Goal: Task Accomplishment & Management: Complete application form

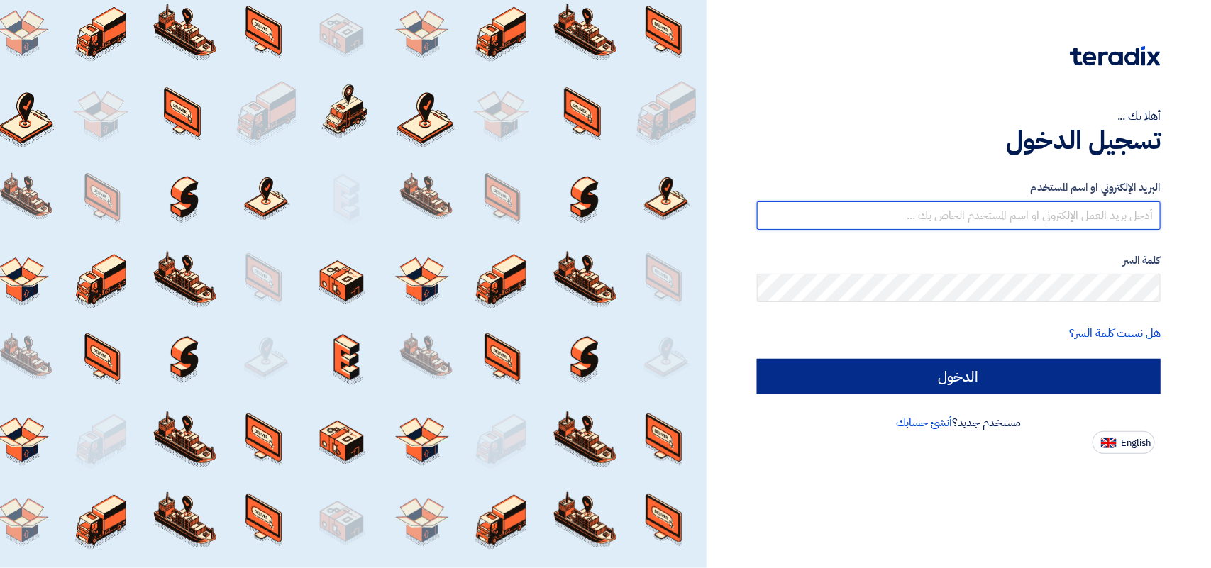
type input "[PERSON_NAME][EMAIL_ADDRESS][DOMAIN_NAME]"
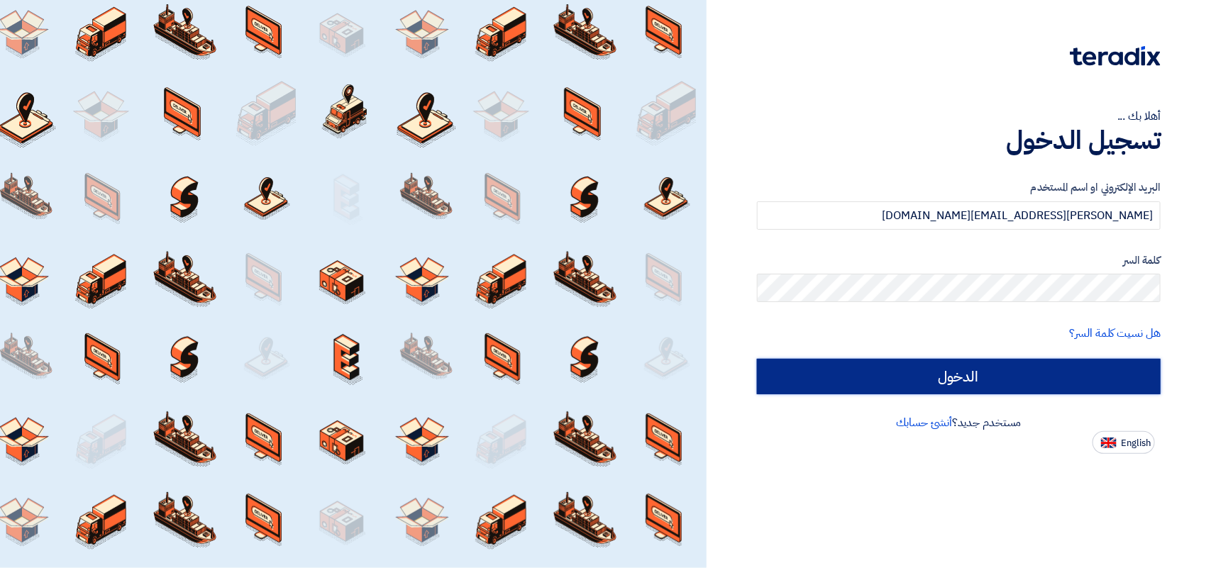
click at [989, 368] on input "الدخول" at bounding box center [959, 376] width 404 height 35
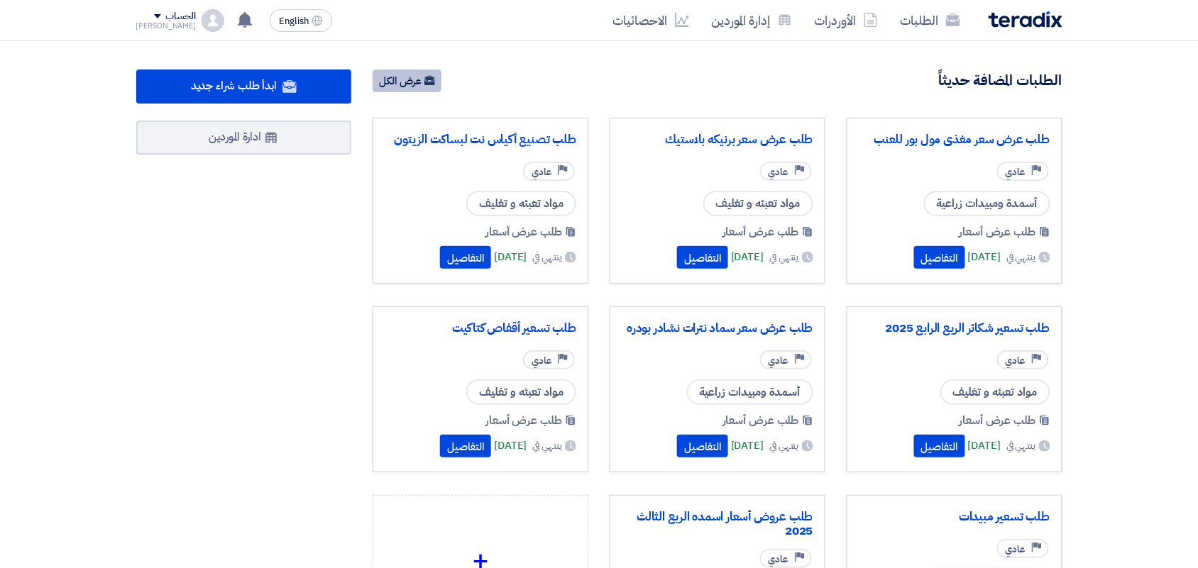
click at [416, 79] on link "عرض الكل" at bounding box center [407, 81] width 69 height 23
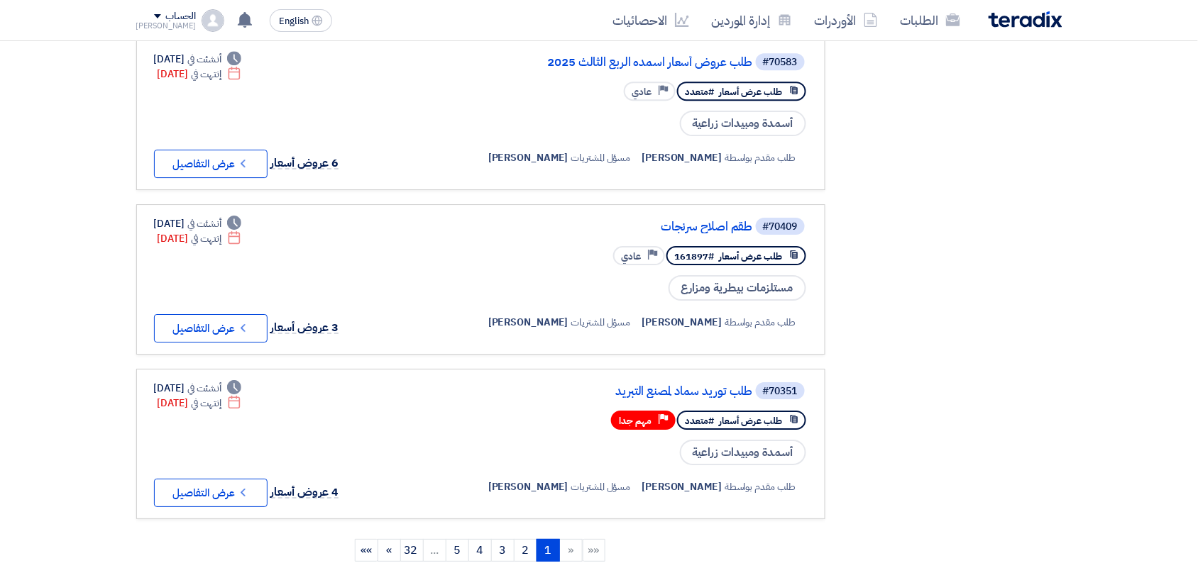
scroll to position [1508, 0]
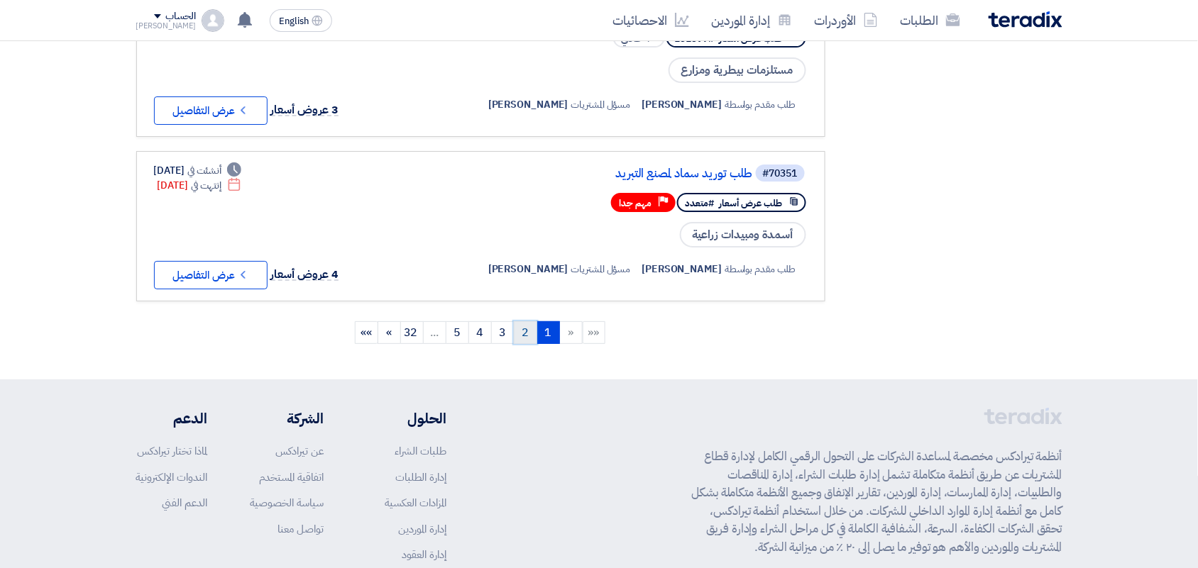
click at [527, 322] on link "2" at bounding box center [525, 333] width 23 height 23
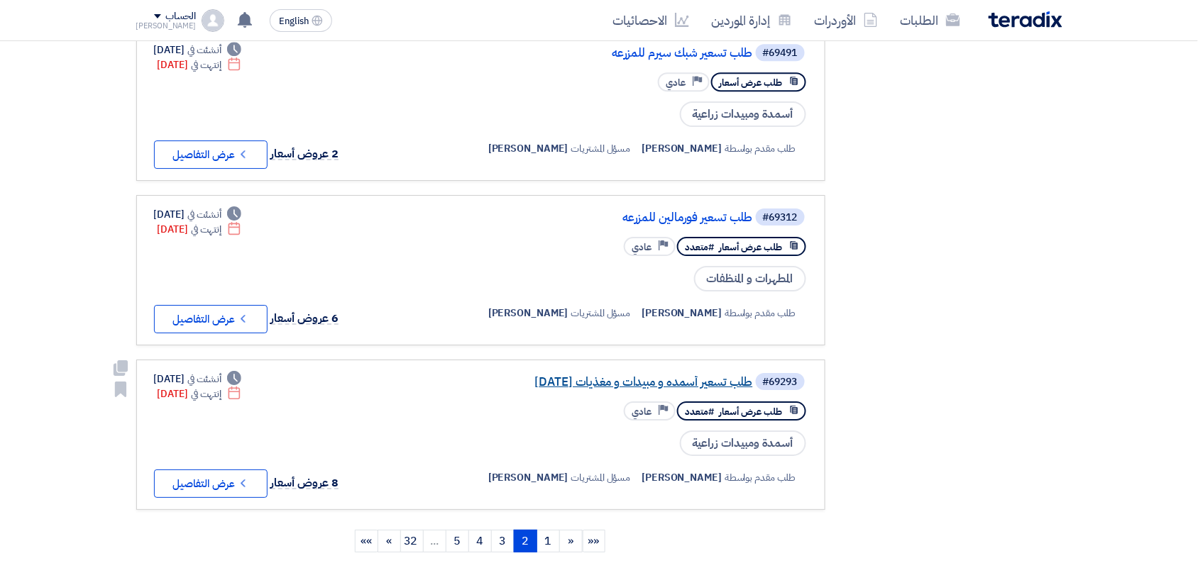
scroll to position [1331, 0]
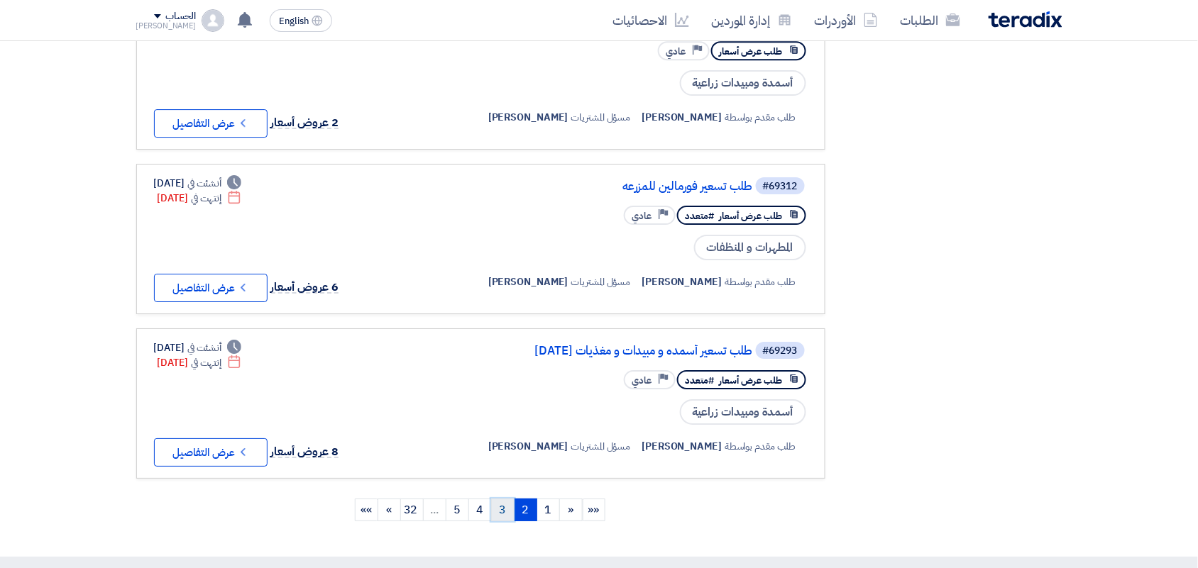
click at [509, 499] on link "3" at bounding box center [502, 510] width 23 height 23
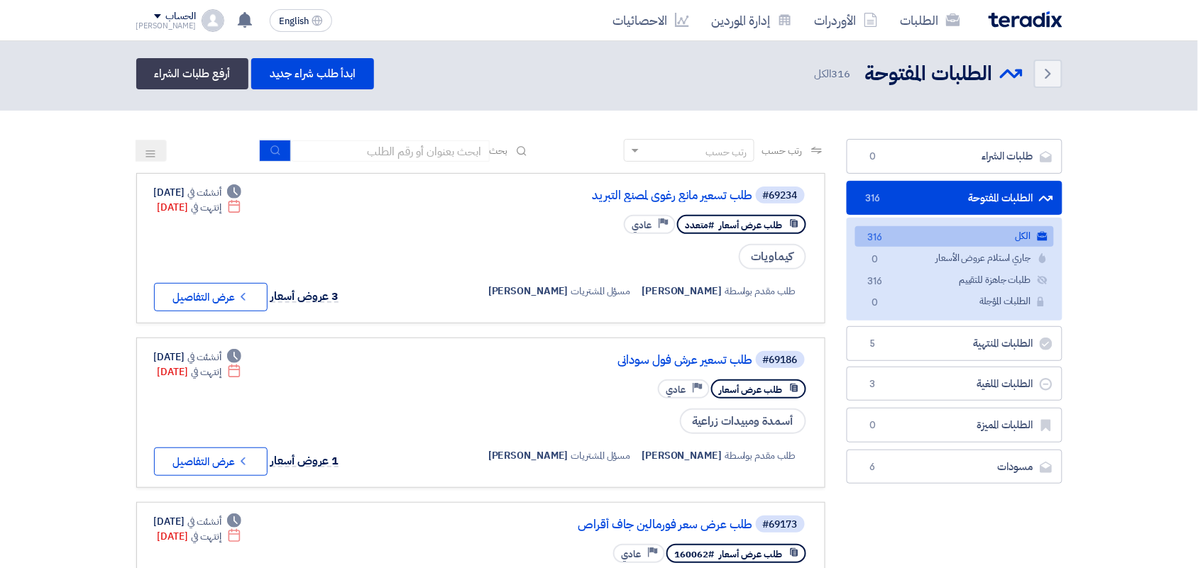
scroll to position [0, 0]
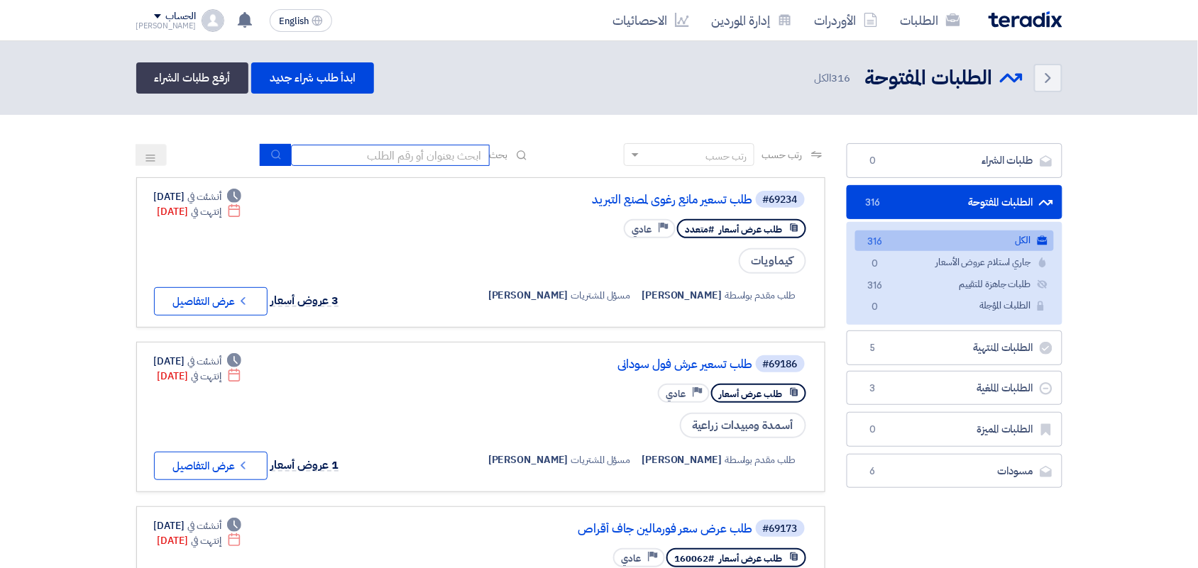
click at [378, 150] on input at bounding box center [390, 155] width 199 height 21
type input "بريمال"
click at [270, 149] on icon "submit" at bounding box center [275, 154] width 11 height 11
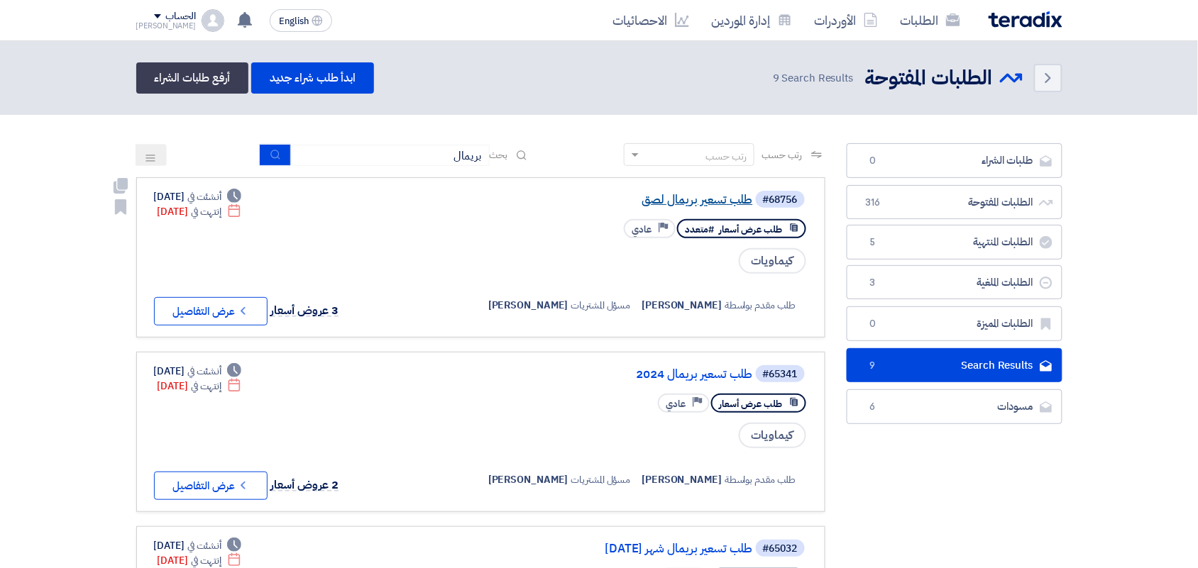
click at [683, 197] on link "طلب تسعير بريمال لصق" at bounding box center [611, 200] width 284 height 13
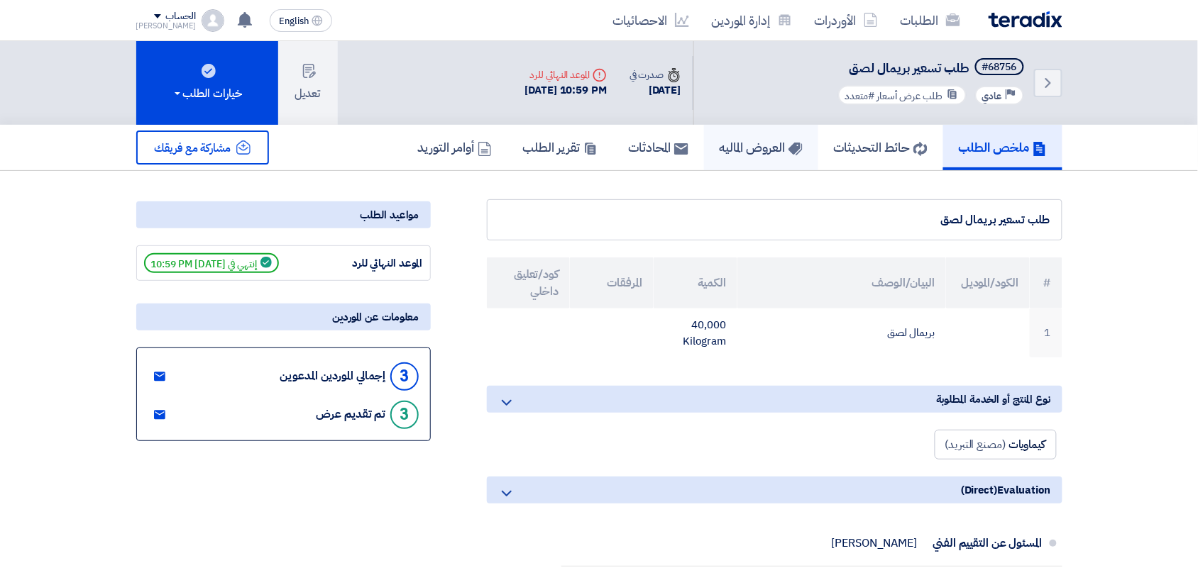
click at [763, 149] on h5 "العروض الماليه" at bounding box center [761, 147] width 83 height 16
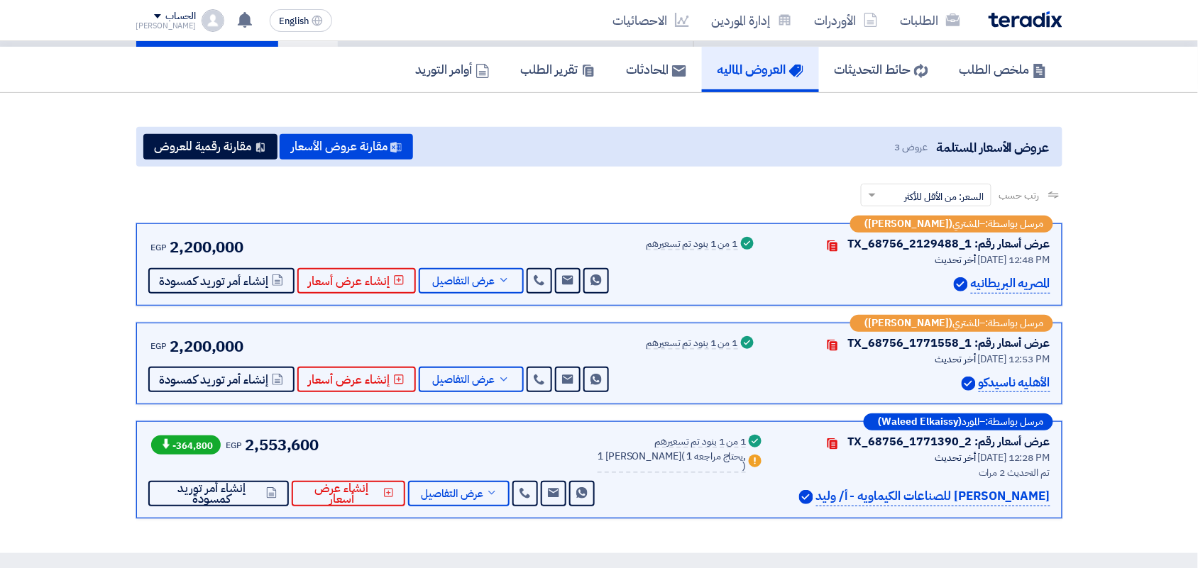
scroll to position [177, 0]
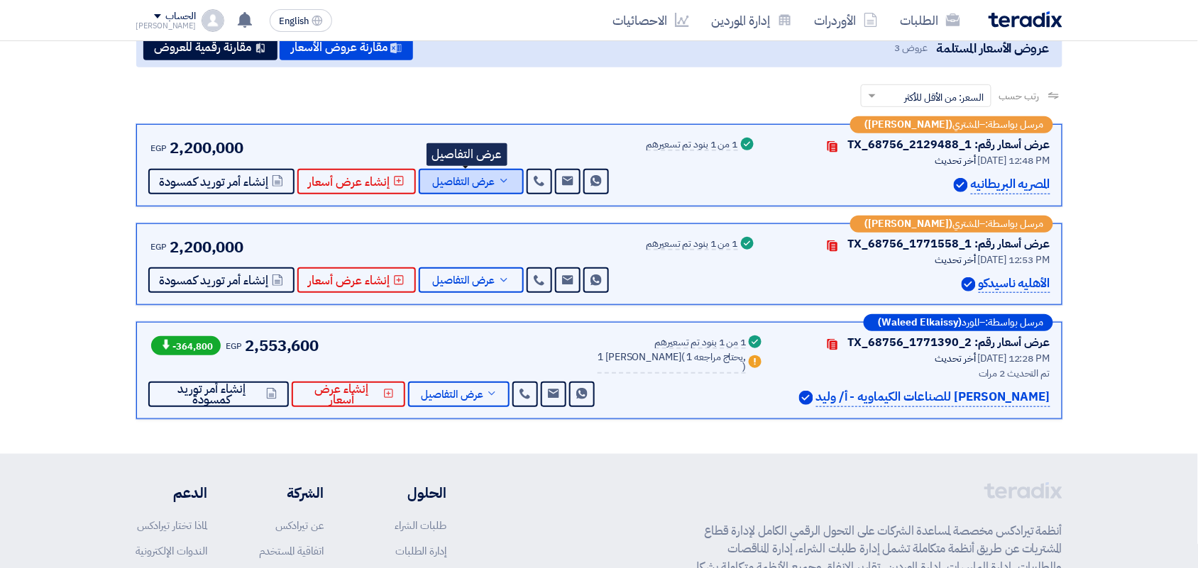
click at [473, 182] on span "عرض التفاصيل" at bounding box center [464, 182] width 62 height 11
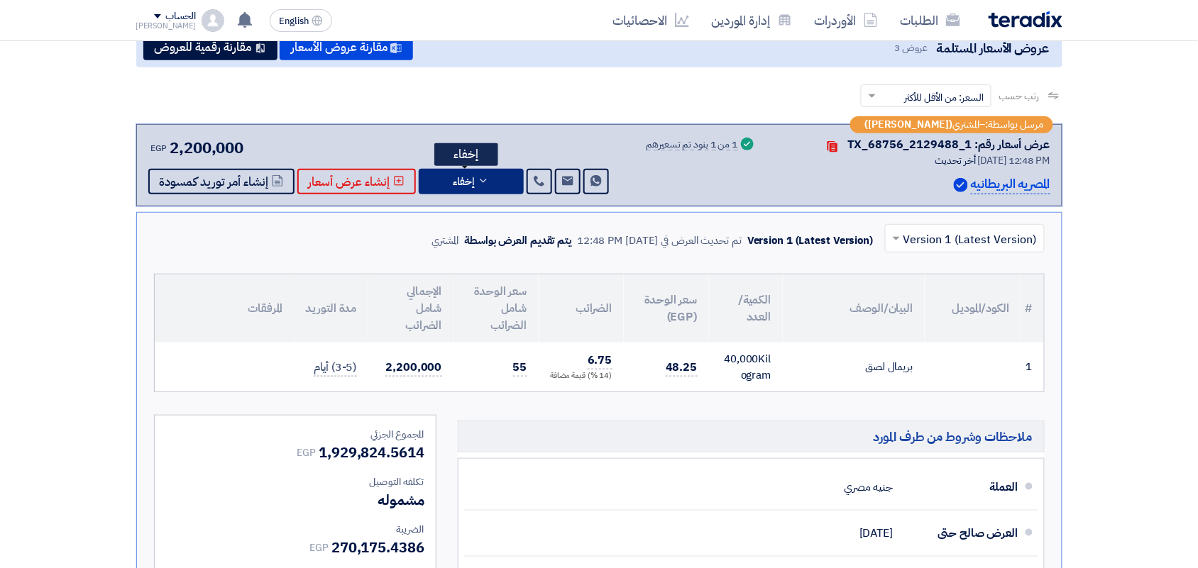
click at [478, 182] on icon at bounding box center [483, 180] width 11 height 11
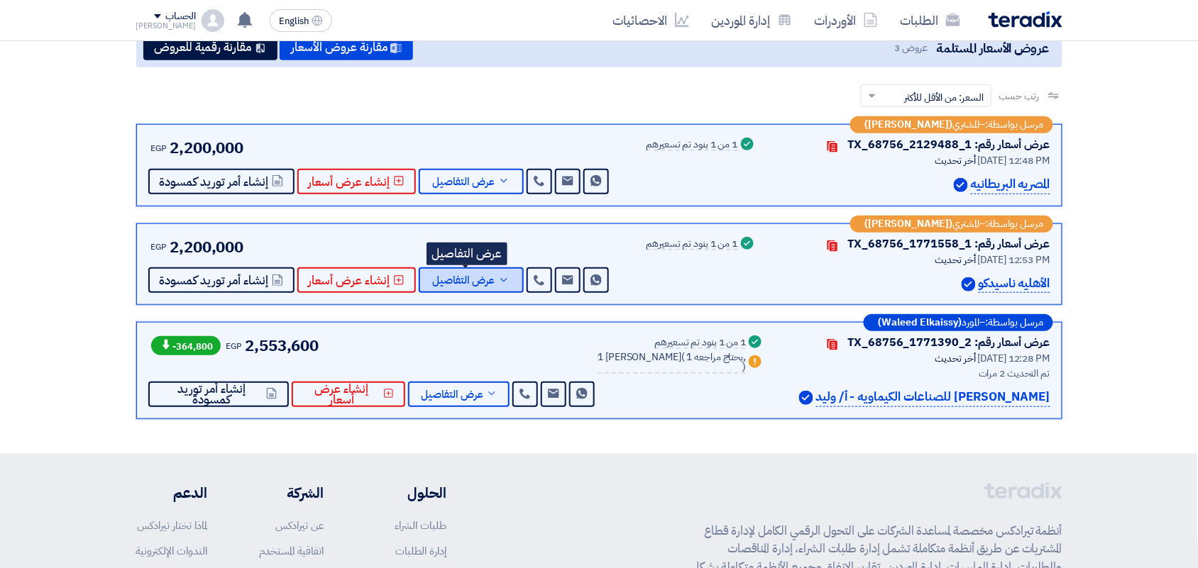
click at [490, 278] on span "عرض التفاصيل" at bounding box center [464, 280] width 62 height 11
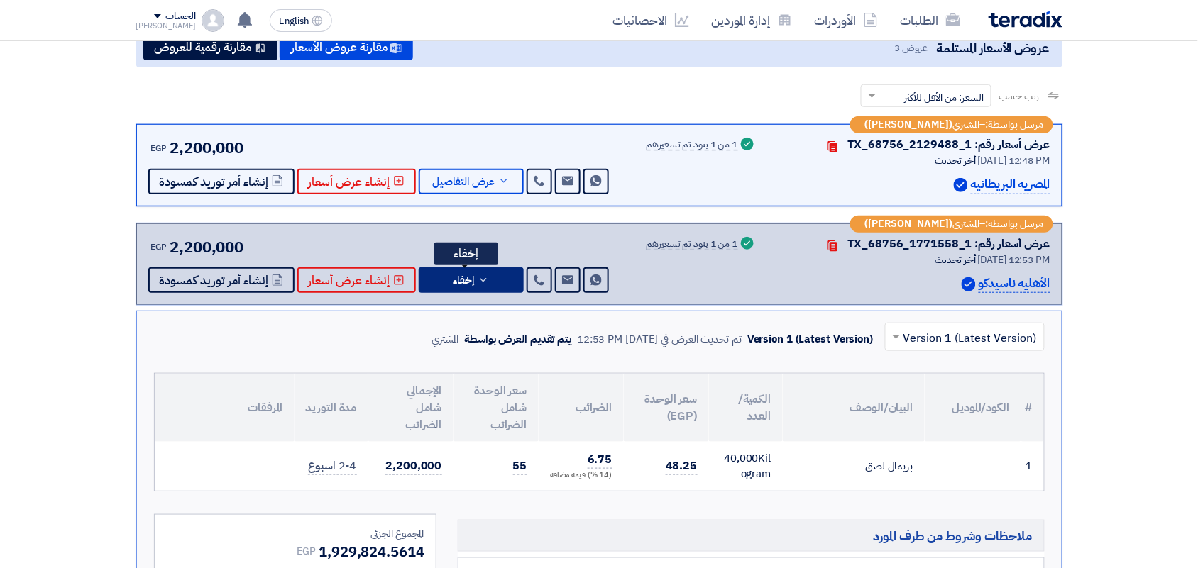
click at [490, 278] on button "إخفاء" at bounding box center [471, 281] width 105 height 26
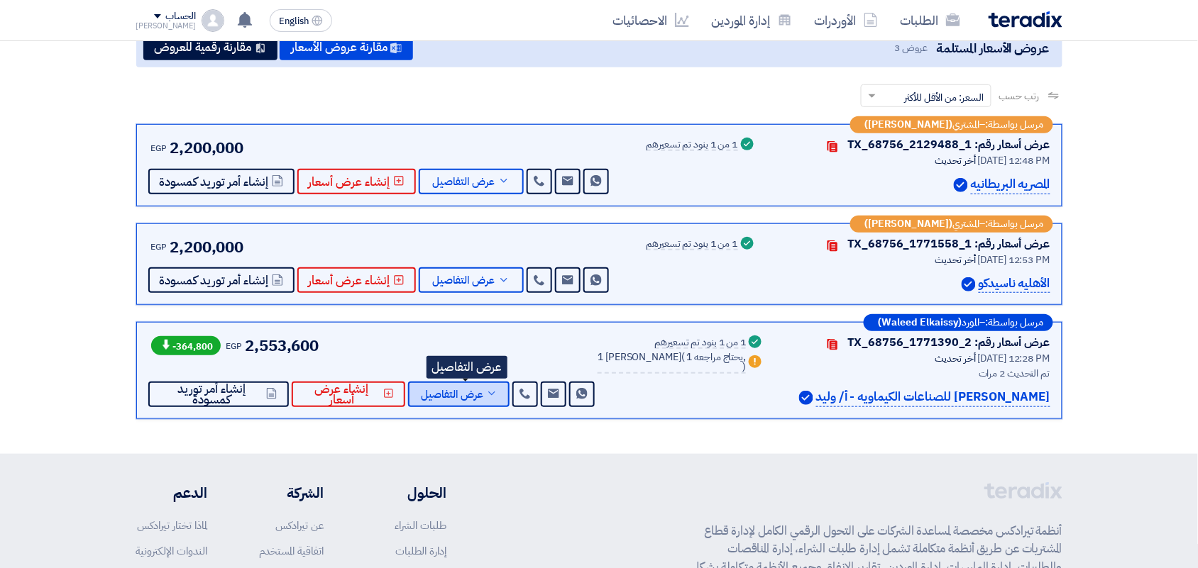
click at [458, 395] on span "عرض التفاصيل" at bounding box center [452, 395] width 62 height 11
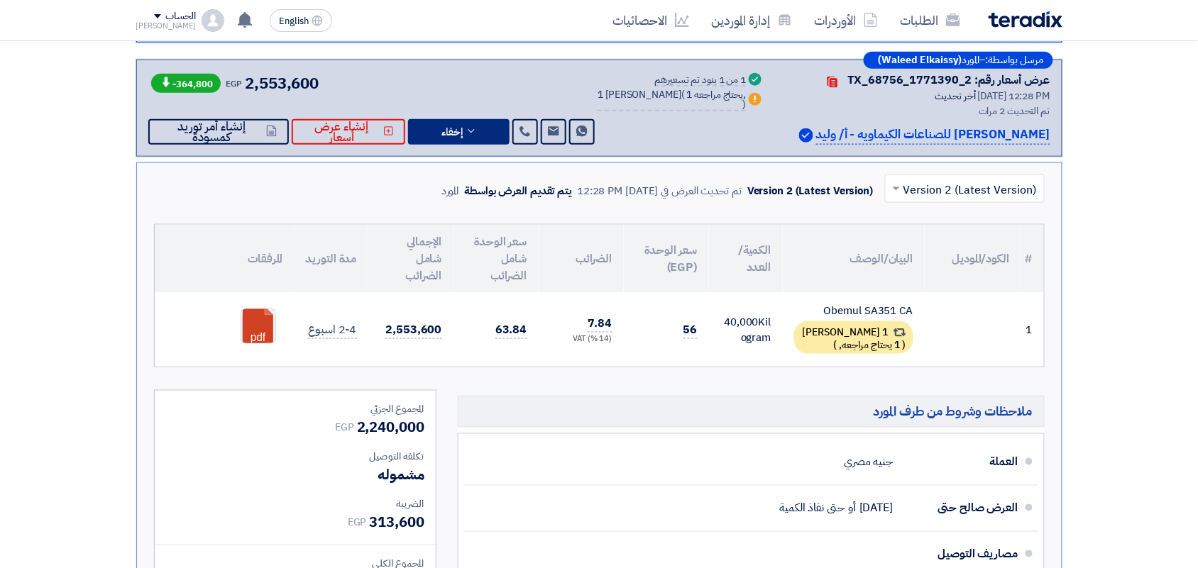
scroll to position [444, 0]
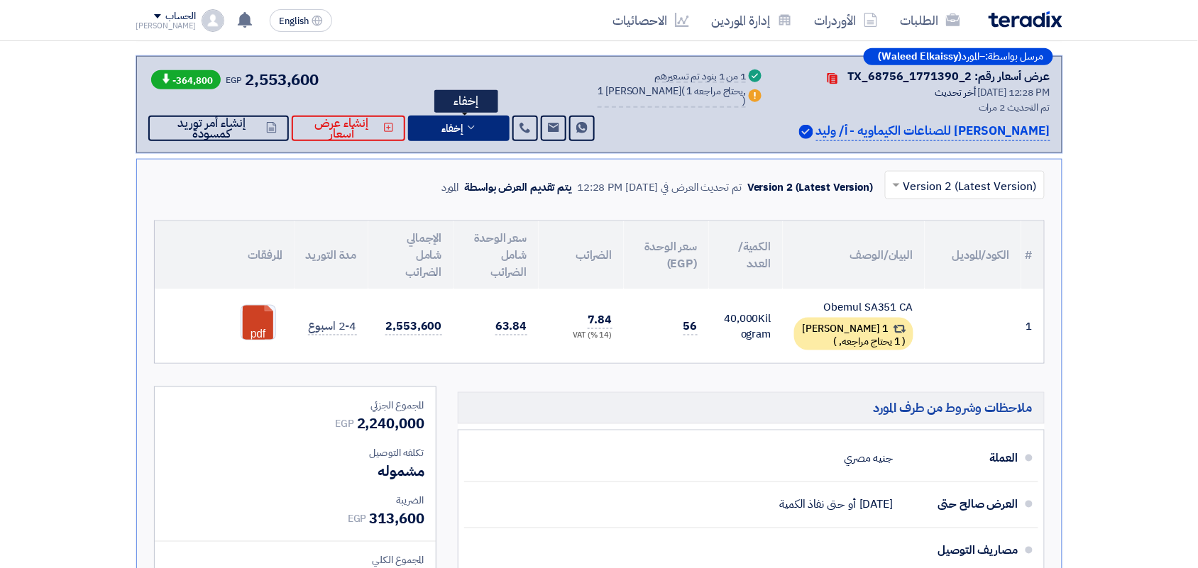
click at [451, 123] on span "إخفاء" at bounding box center [451, 128] width 21 height 11
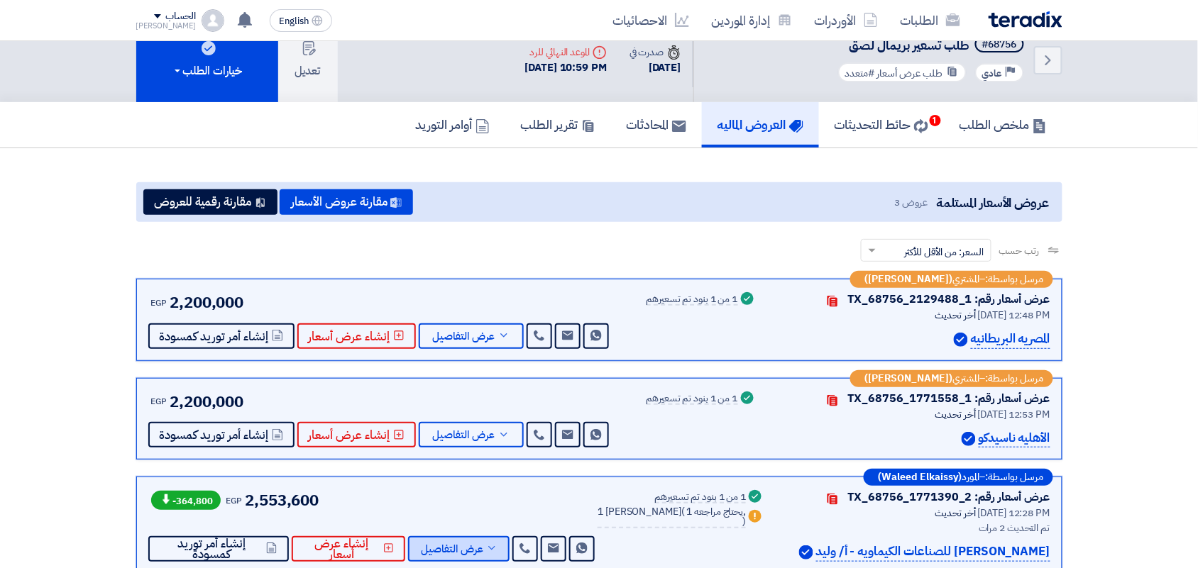
scroll to position [0, 0]
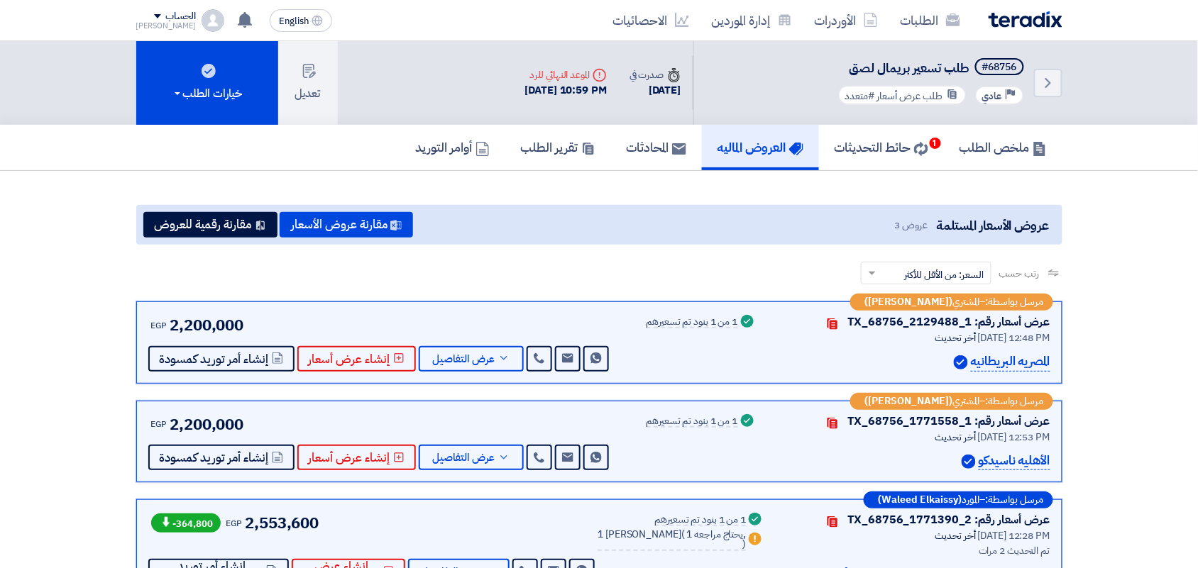
click at [1038, 20] on img at bounding box center [1026, 19] width 74 height 16
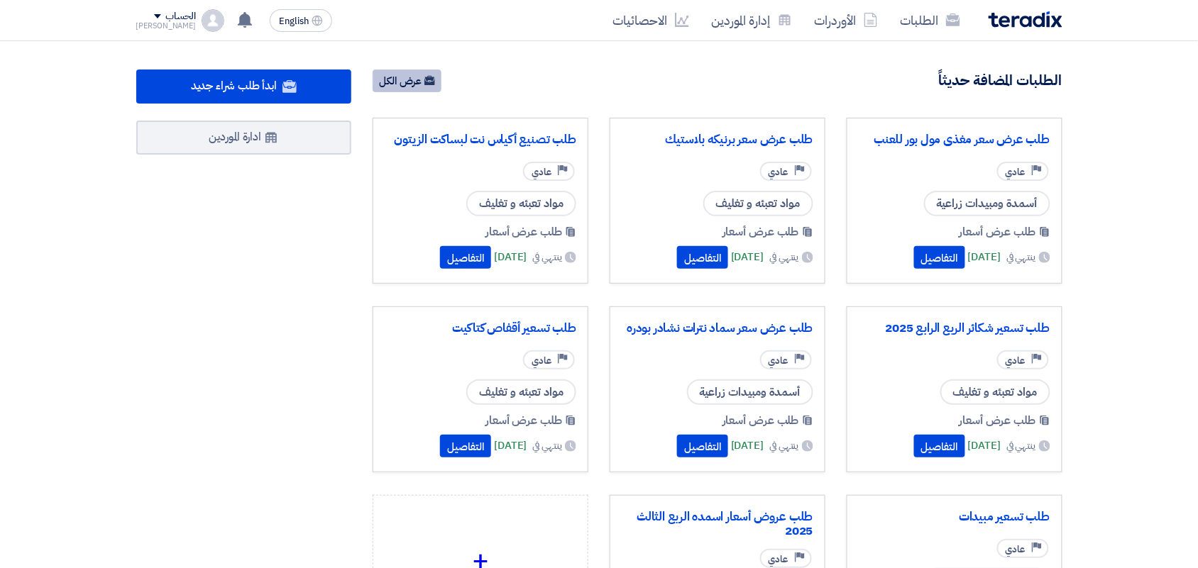
click at [405, 87] on link "عرض الكل" at bounding box center [407, 81] width 69 height 23
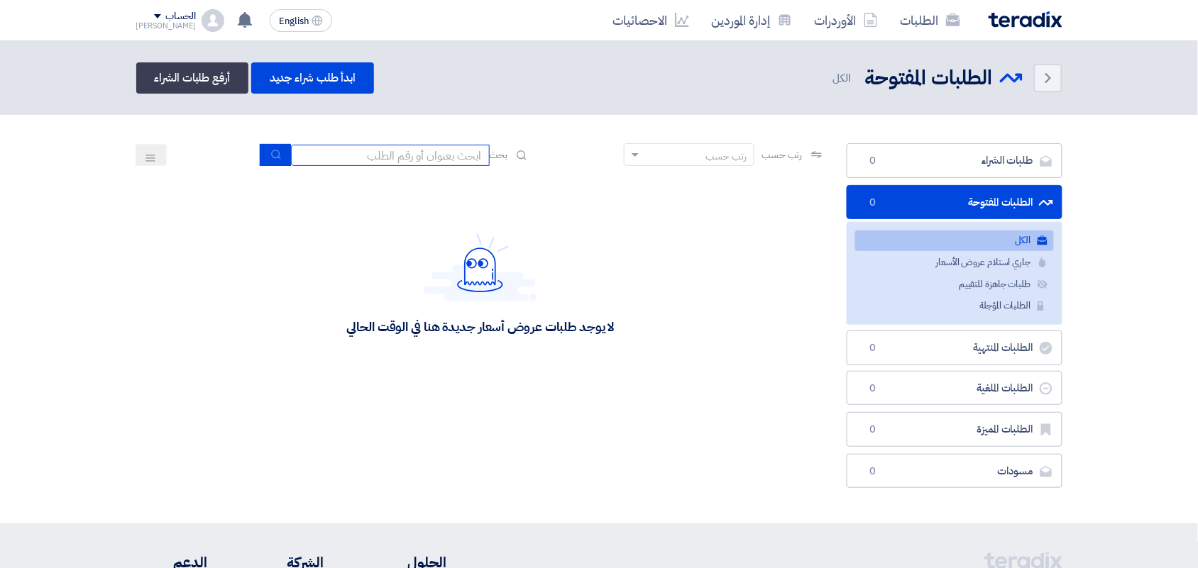
click at [432, 147] on input at bounding box center [390, 155] width 199 height 21
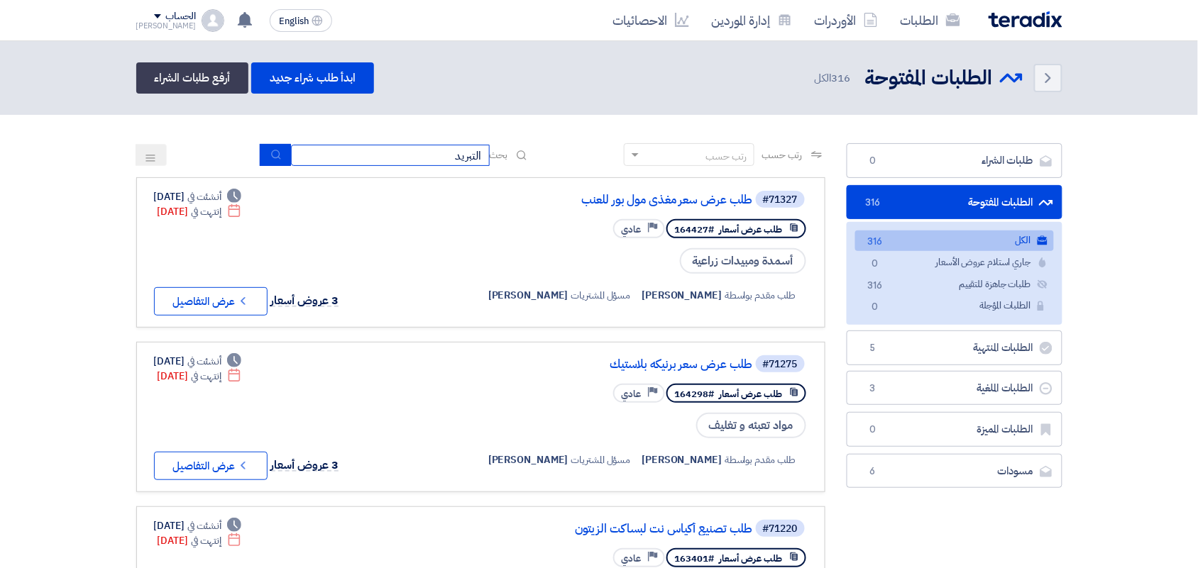
type input "التبريد"
click at [280, 150] on button "submit" at bounding box center [275, 155] width 31 height 22
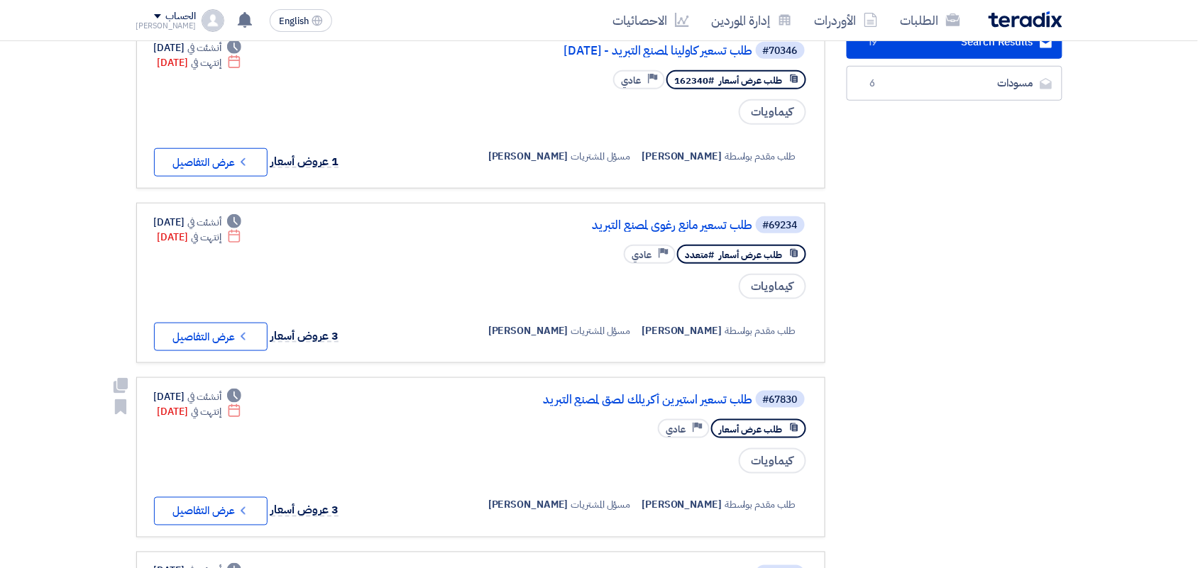
scroll to position [355, 0]
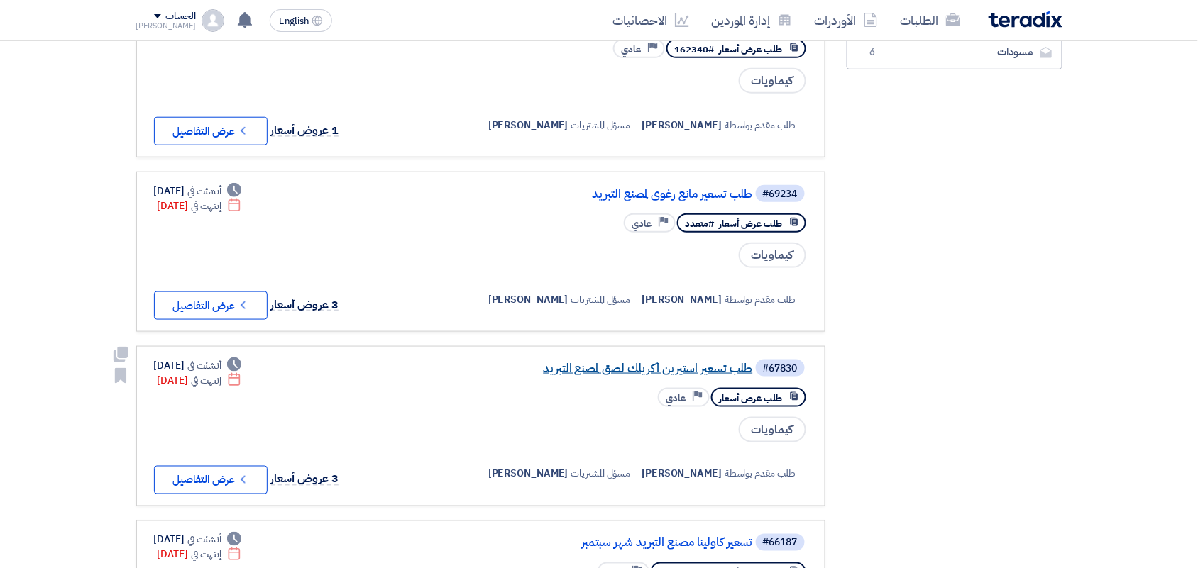
click at [628, 363] on link "طلب تسعير استيرين أكريلك لصق لمصنع التبريد" at bounding box center [611, 369] width 284 height 13
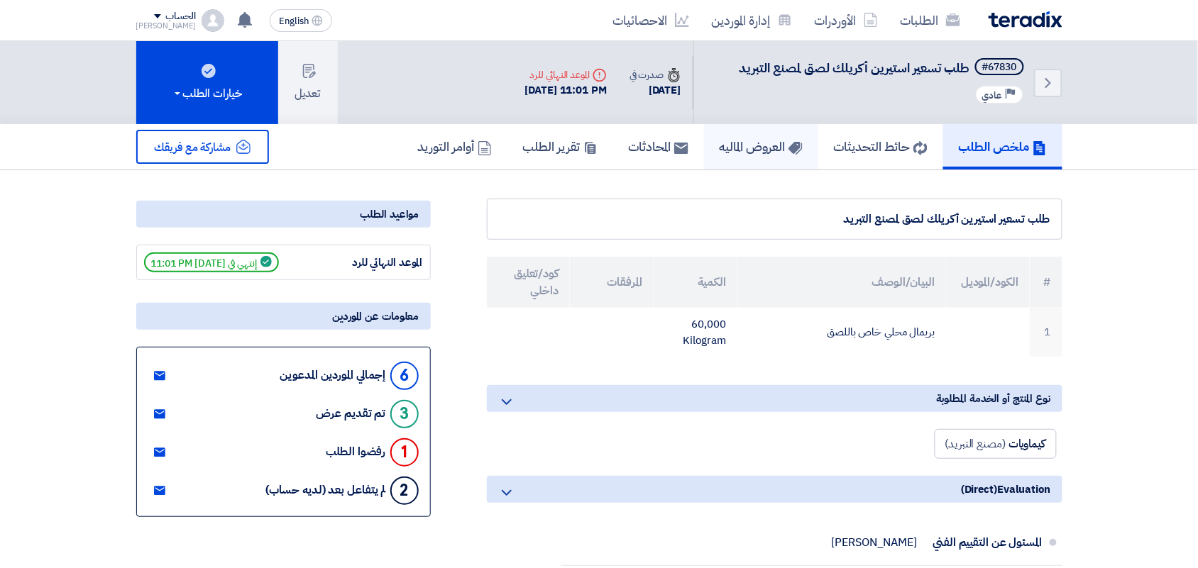
click at [746, 142] on h5 "العروض الماليه" at bounding box center [761, 146] width 83 height 16
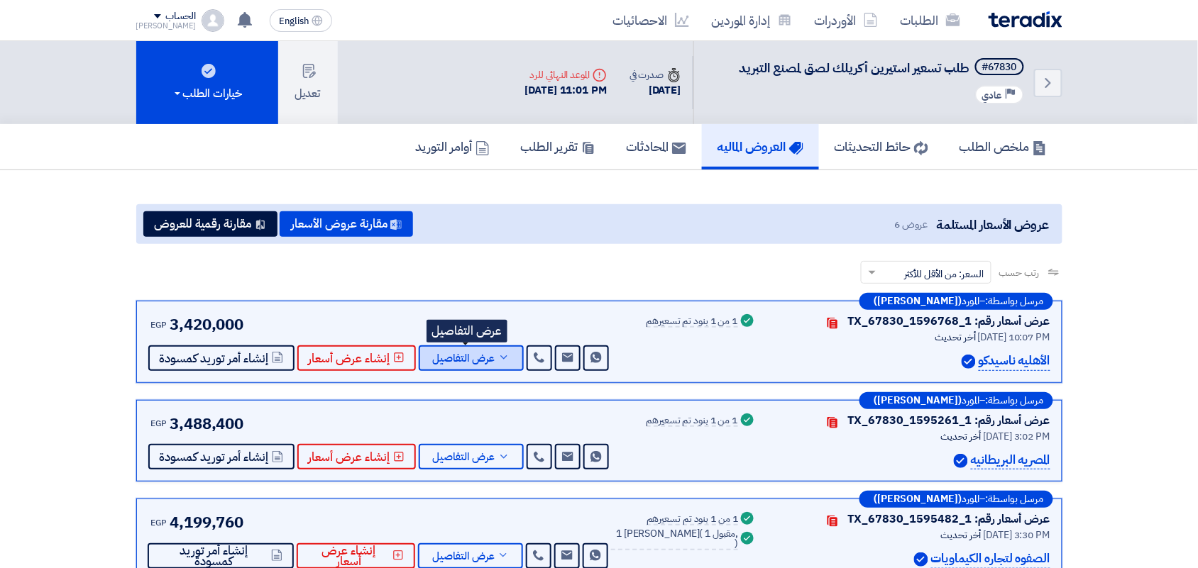
click at [477, 356] on span "عرض التفاصيل" at bounding box center [464, 358] width 62 height 11
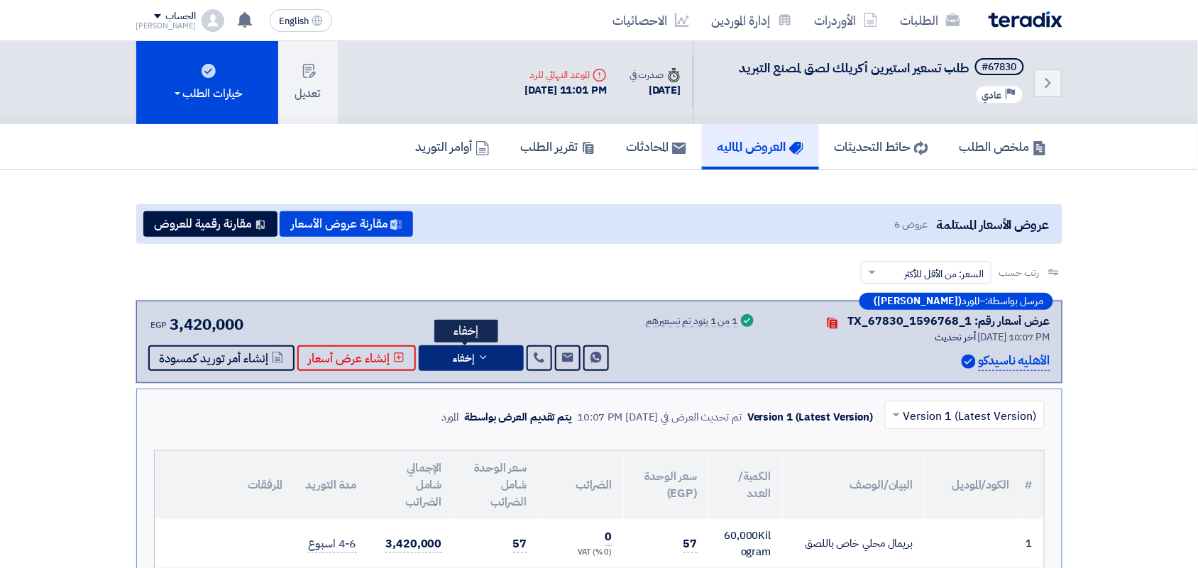
click at [478, 355] on icon at bounding box center [483, 357] width 11 height 11
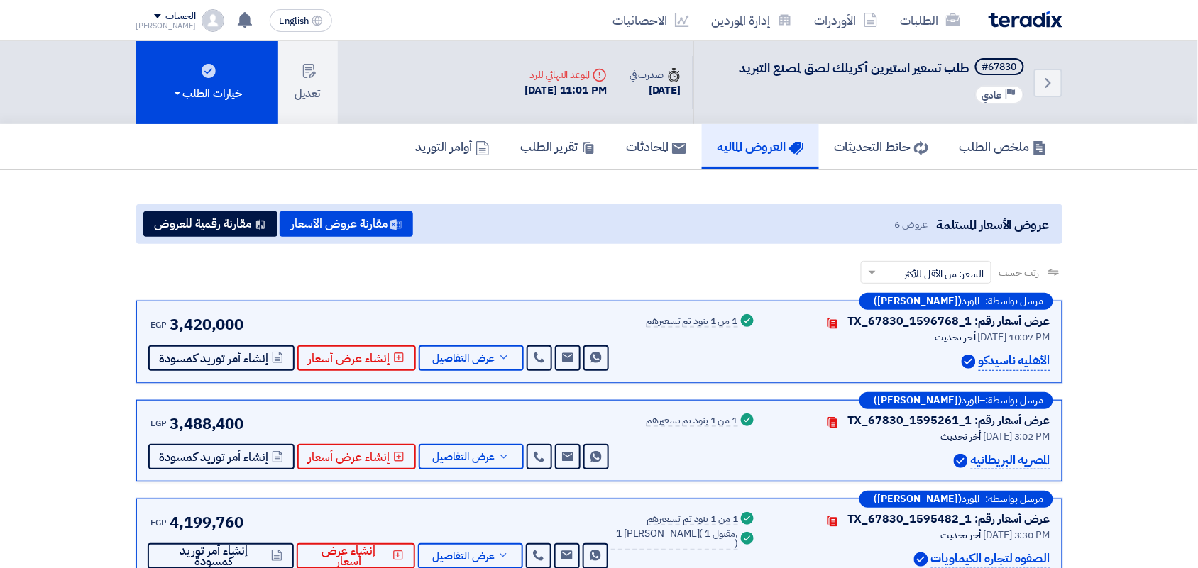
click at [1013, 9] on div "الطلبات الأوردرات إدارة الموردين الاحصائيات" at bounding box center [785, 20] width 556 height 33
click at [990, 19] on img at bounding box center [1026, 19] width 74 height 16
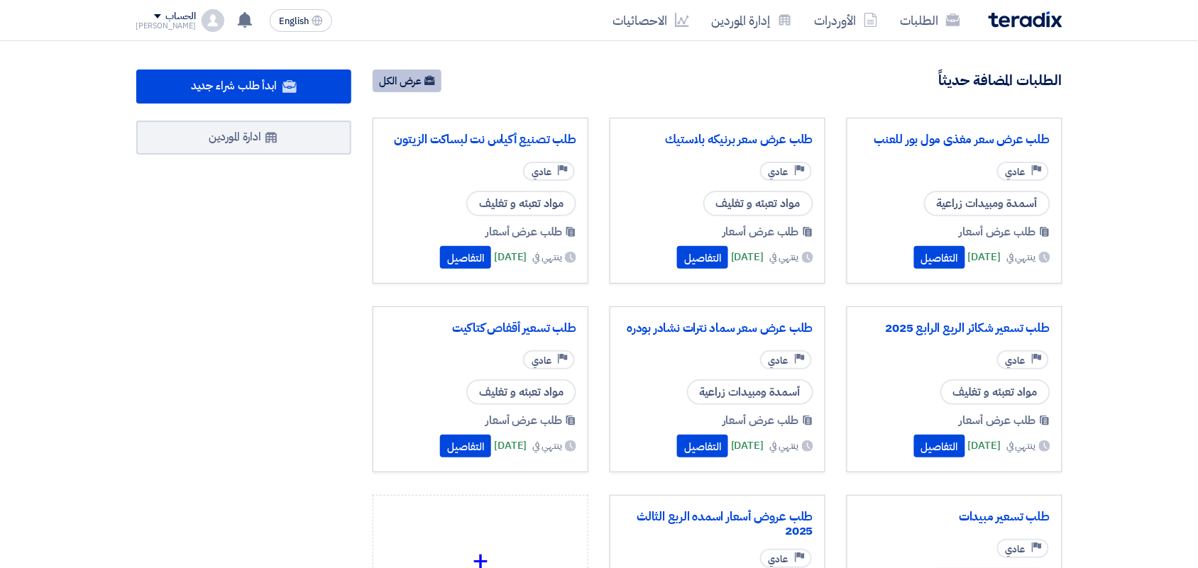
click at [409, 77] on link "عرض الكل" at bounding box center [407, 81] width 69 height 23
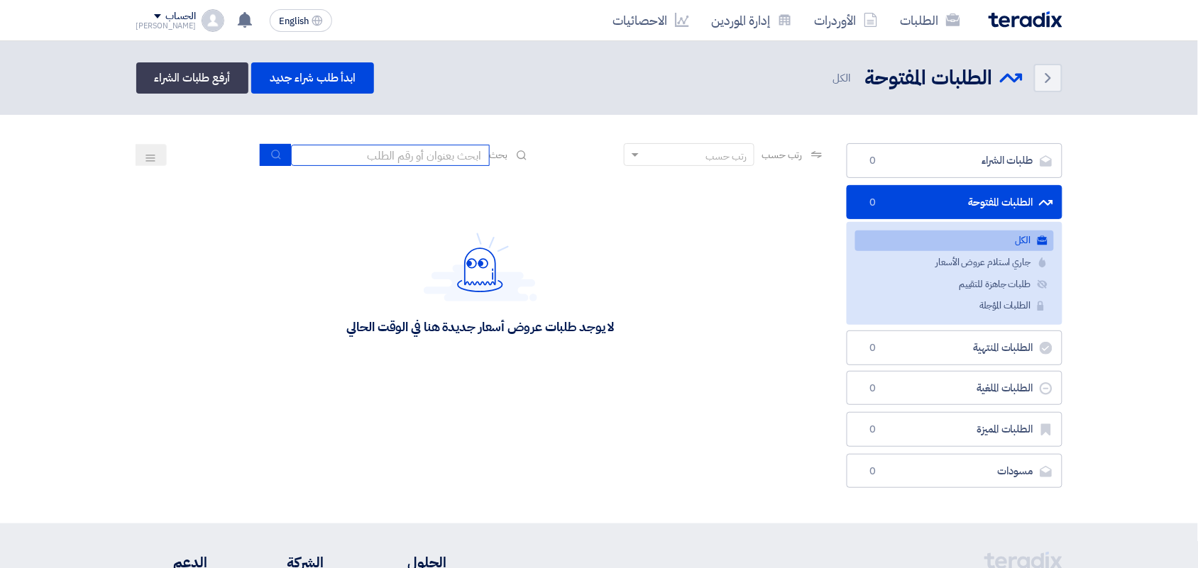
click at [427, 151] on input at bounding box center [390, 155] width 199 height 21
type input "بريمال"
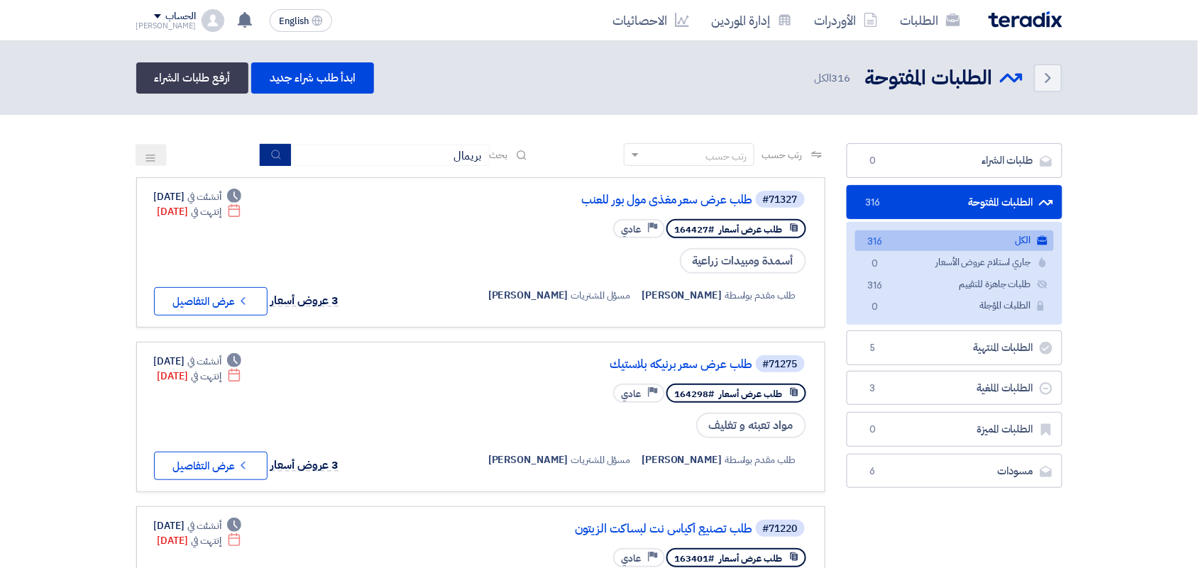
click at [281, 149] on button "submit" at bounding box center [275, 155] width 31 height 22
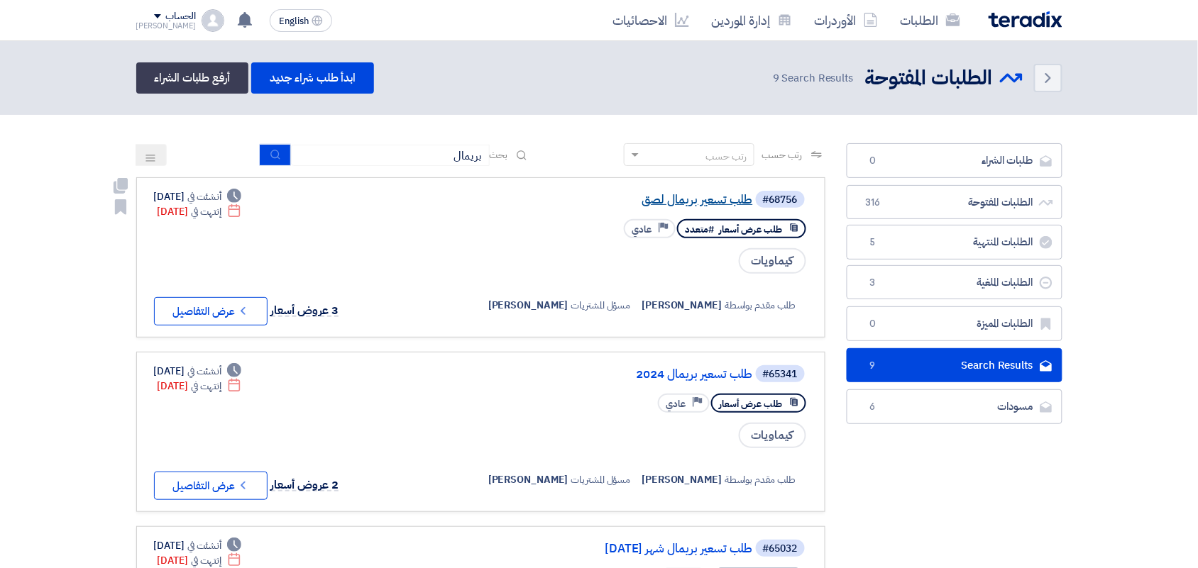
click at [711, 203] on link "طلب تسعير بريمال لصق" at bounding box center [611, 200] width 284 height 13
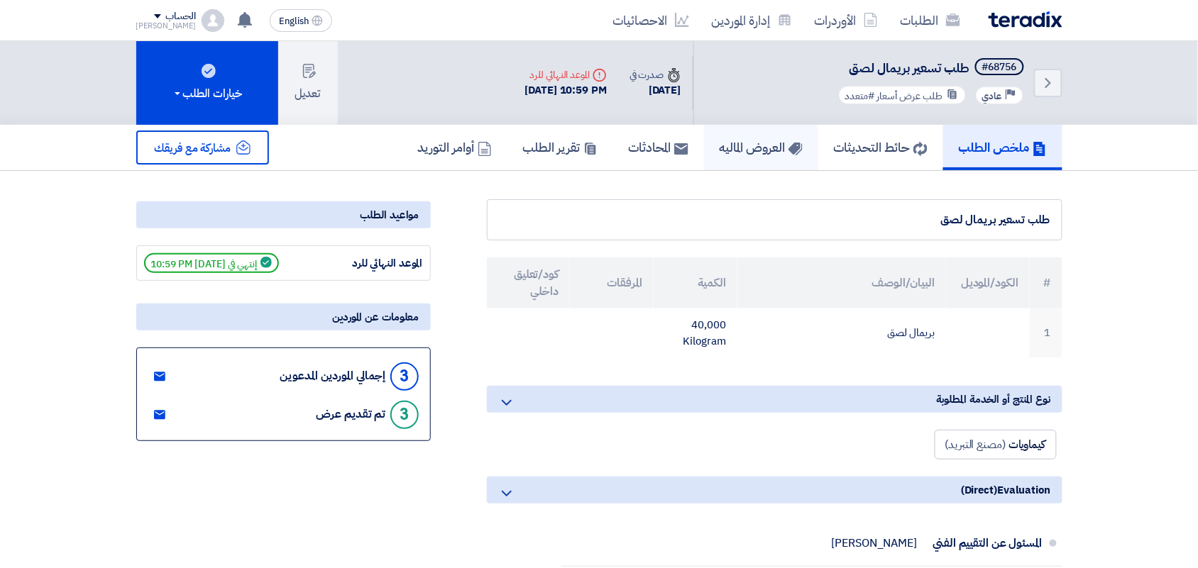
click at [737, 147] on h5 "العروض الماليه" at bounding box center [761, 147] width 83 height 16
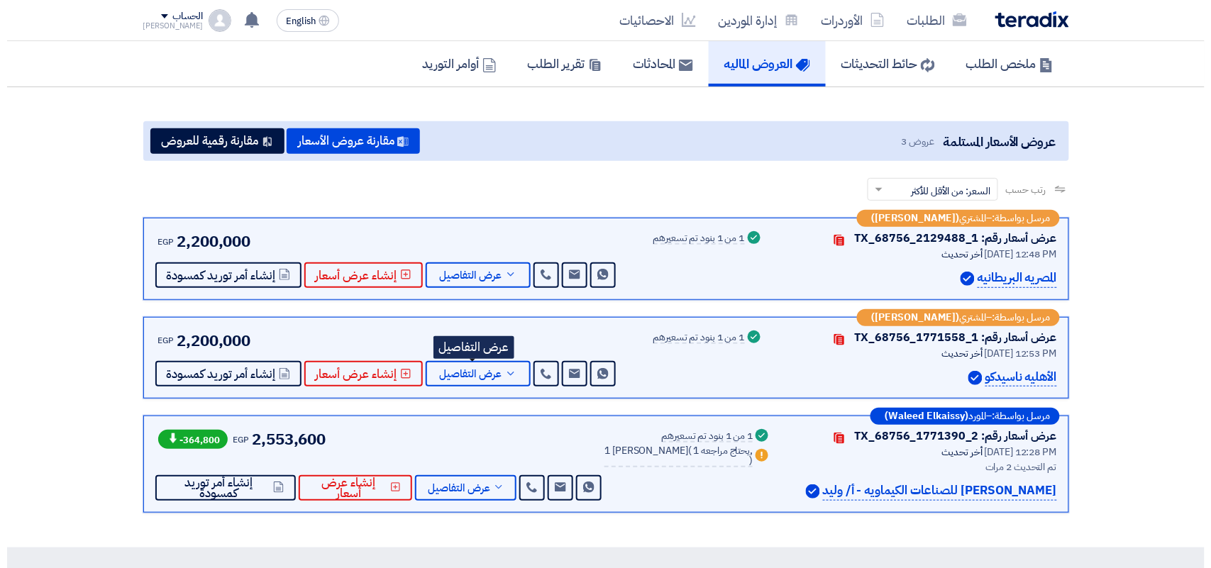
scroll to position [177, 0]
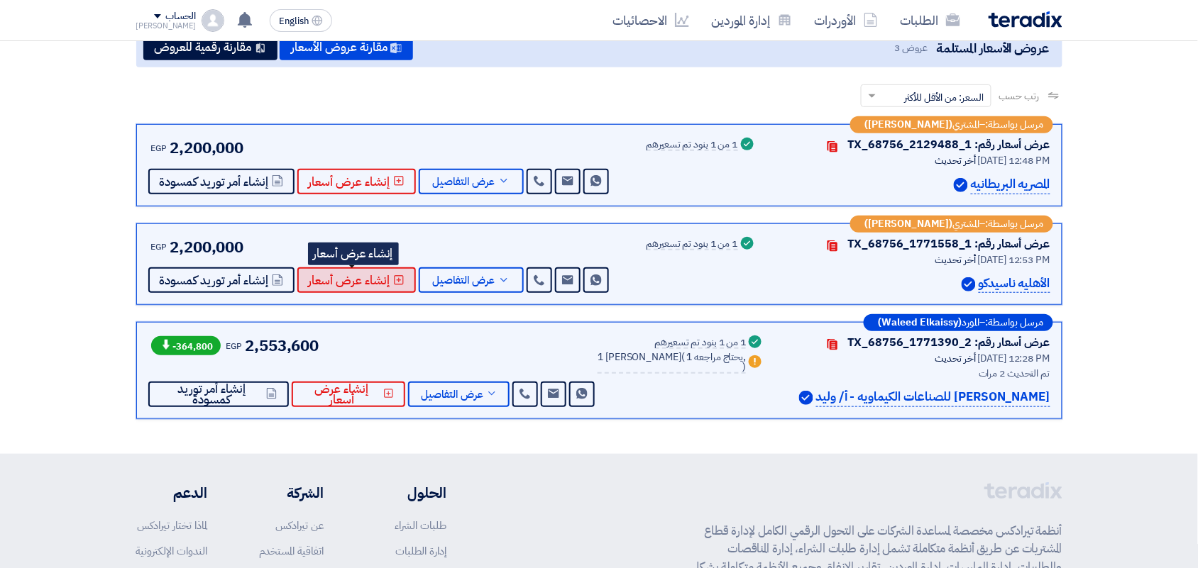
click at [360, 275] on span "إنشاء عرض أسعار" at bounding box center [350, 280] width 82 height 11
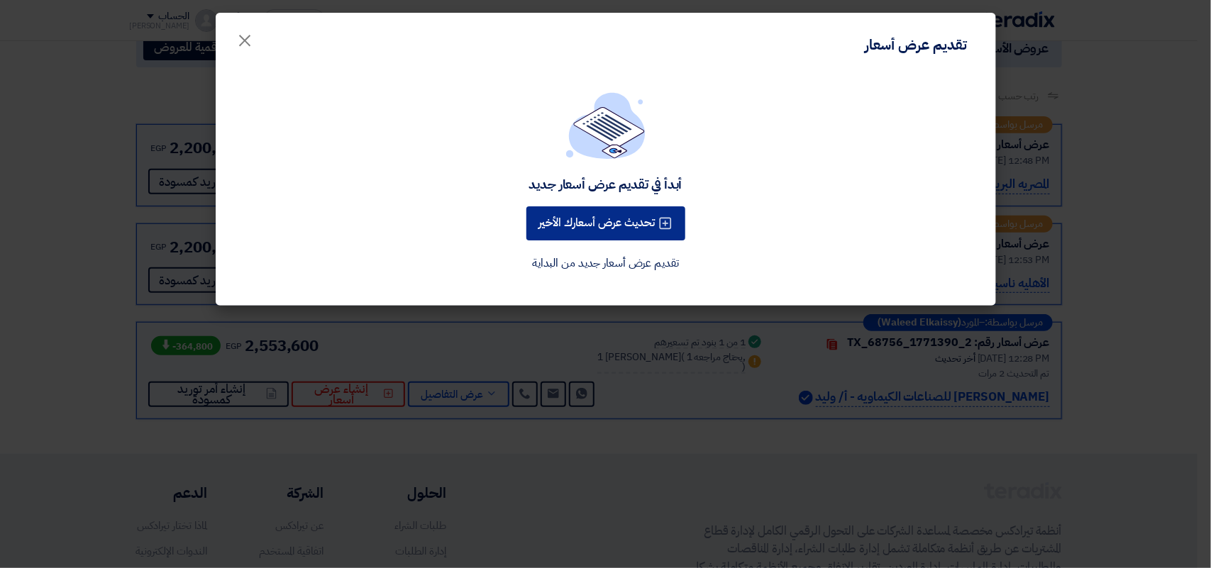
click at [561, 219] on button "تحديث عرض أسعارك الأخير" at bounding box center [606, 224] width 159 height 34
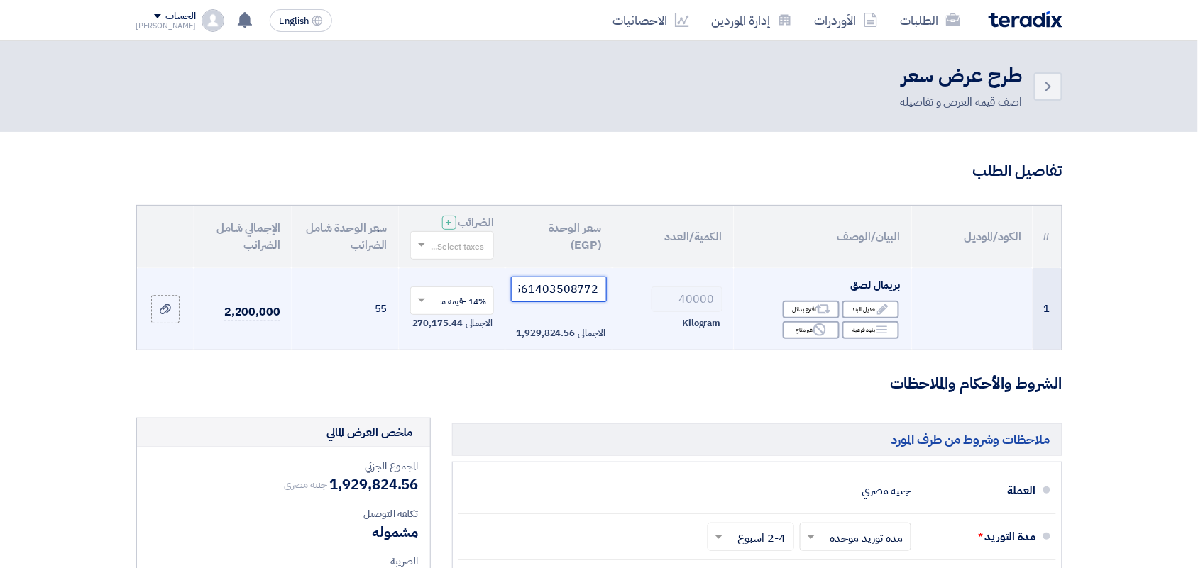
click at [523, 291] on input "48.24561403508772" at bounding box center [559, 290] width 96 height 26
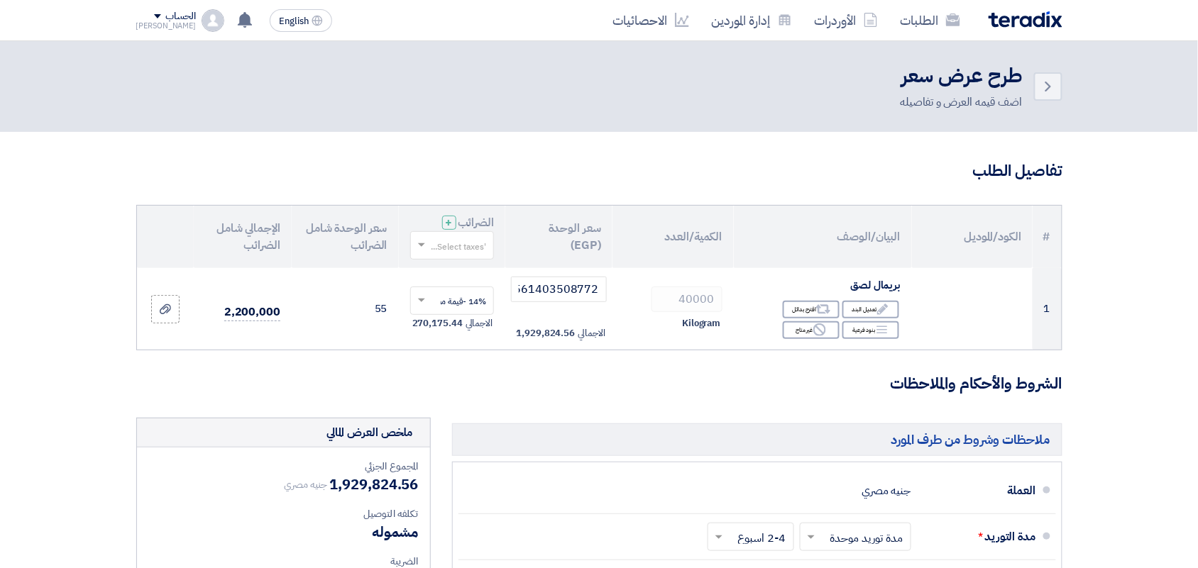
click at [452, 250] on input "text" at bounding box center [460, 246] width 56 height 23
click at [453, 300] on span "0% -معفى" at bounding box center [467, 296] width 38 height 13
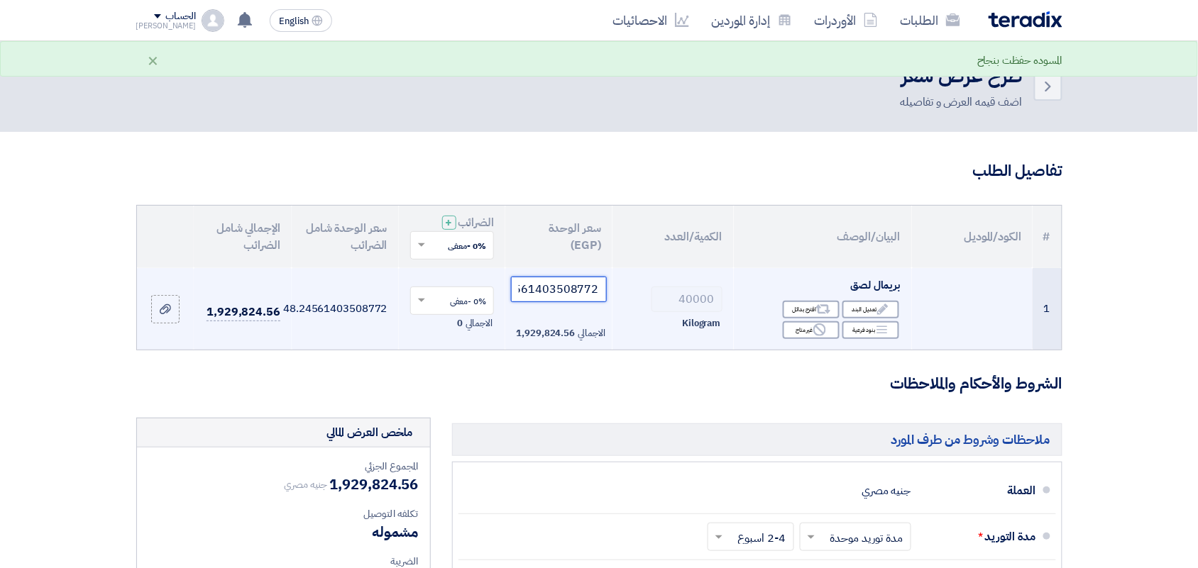
click at [557, 282] on input "48.24561403508772" at bounding box center [559, 290] width 96 height 26
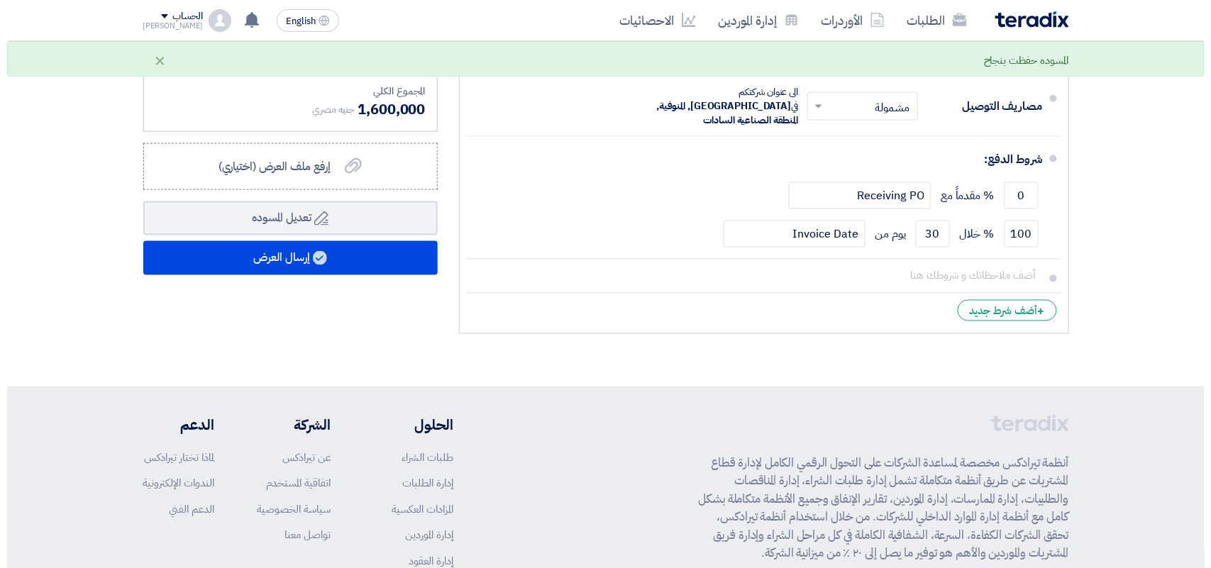
scroll to position [532, 0]
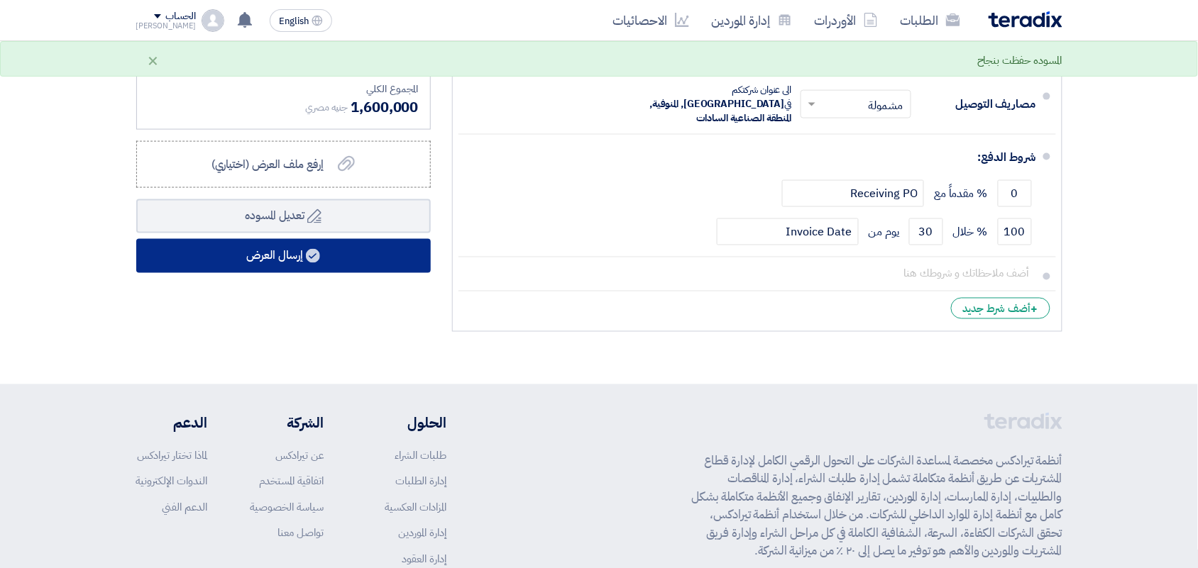
type input "40"
click at [266, 256] on button "إرسال العرض" at bounding box center [283, 256] width 295 height 34
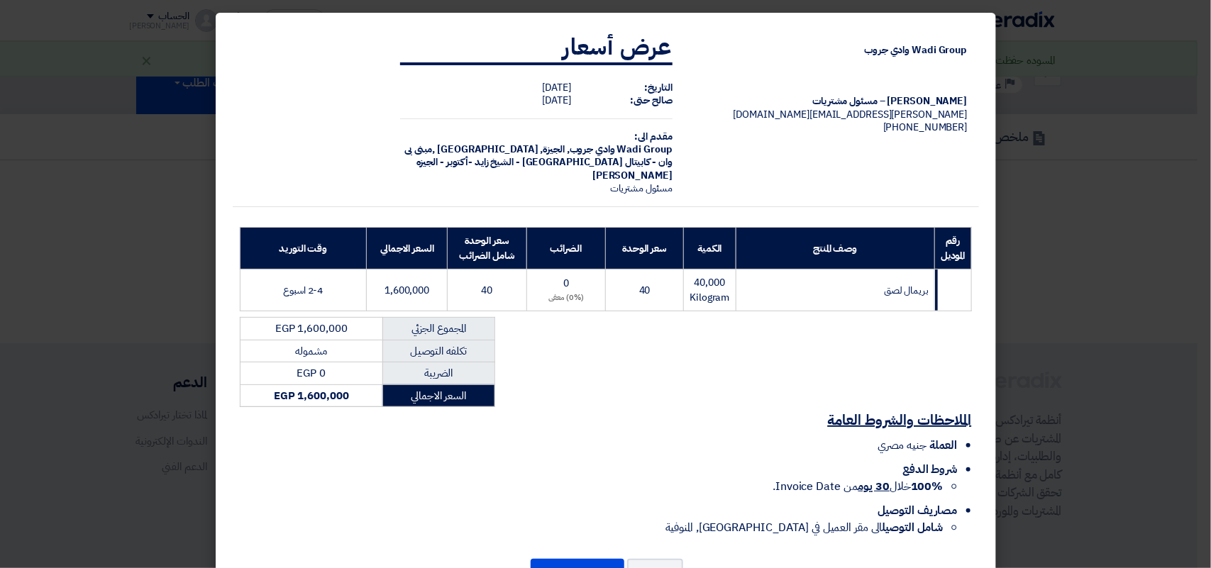
scroll to position [111, 0]
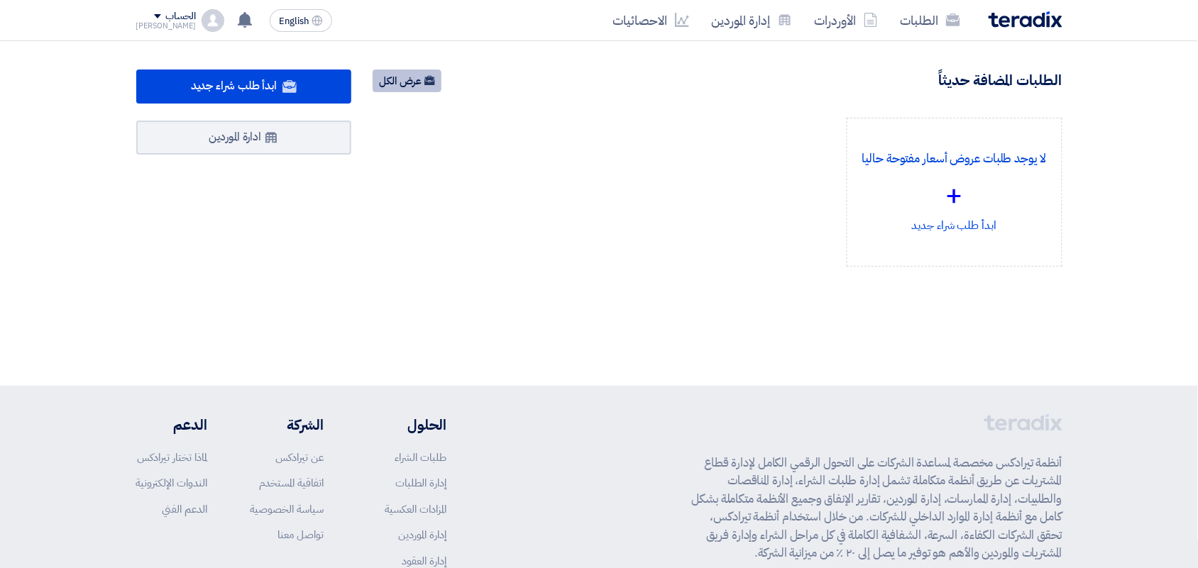
click at [419, 82] on link "عرض الكل" at bounding box center [407, 81] width 69 height 23
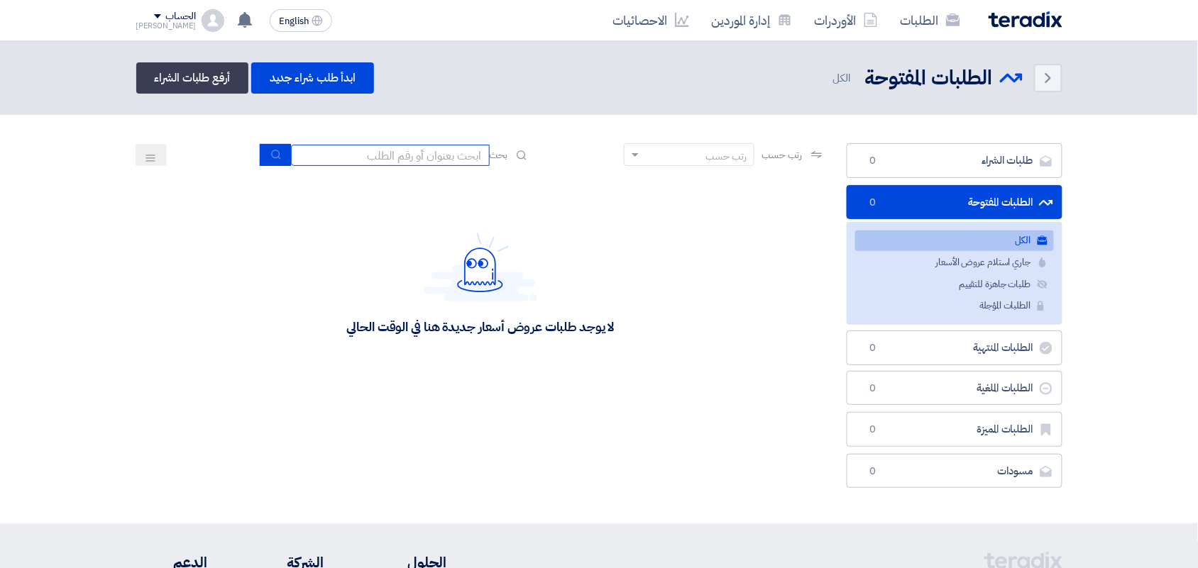
click at [385, 158] on input at bounding box center [390, 155] width 199 height 21
type input "بريمال"
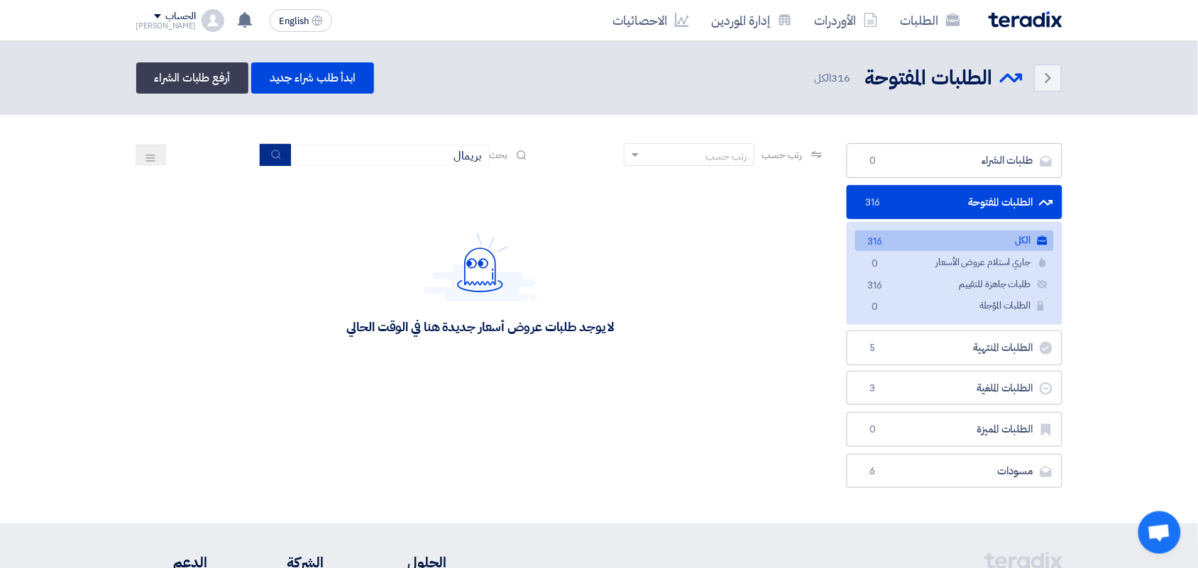
click at [270, 149] on icon "submit" at bounding box center [275, 154] width 11 height 11
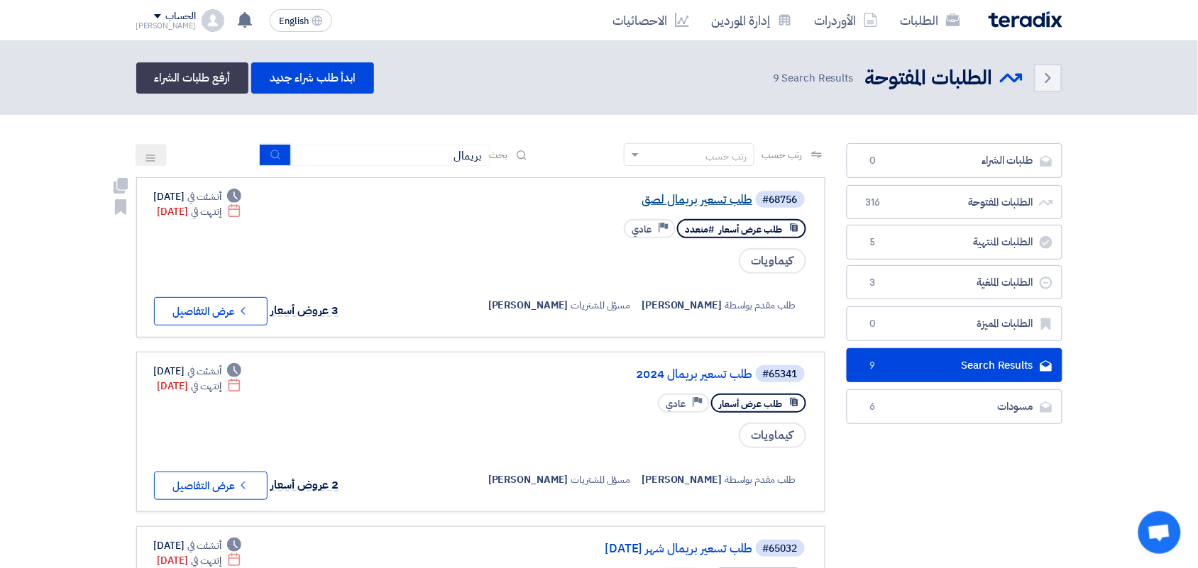
click at [689, 197] on link "طلب تسعير بريمال لصق" at bounding box center [611, 200] width 284 height 13
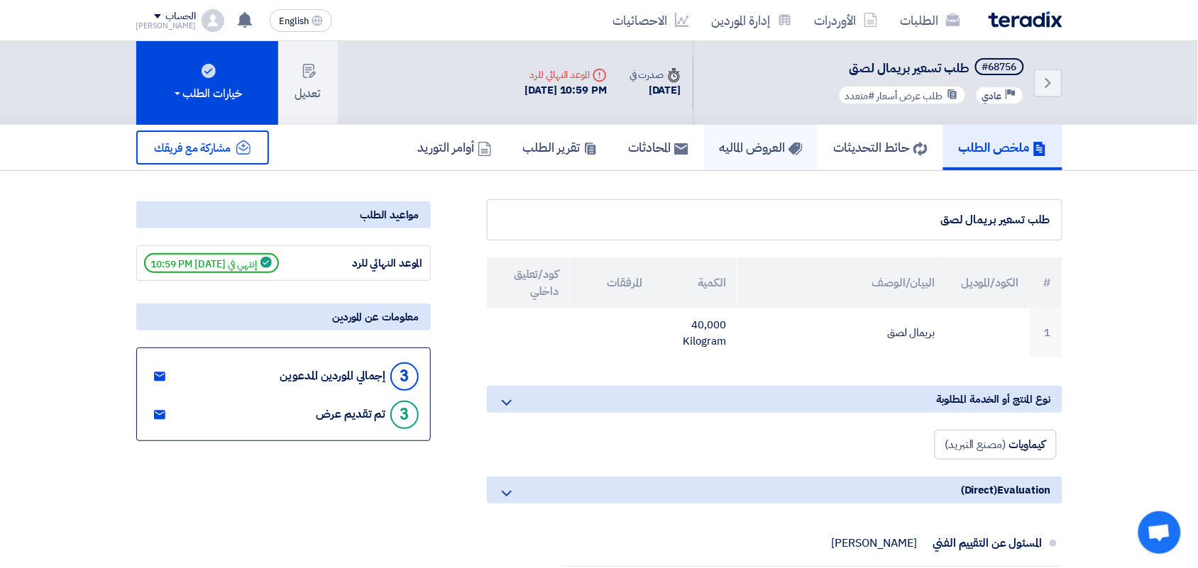
click at [760, 146] on h5 "العروض الماليه" at bounding box center [761, 147] width 83 height 16
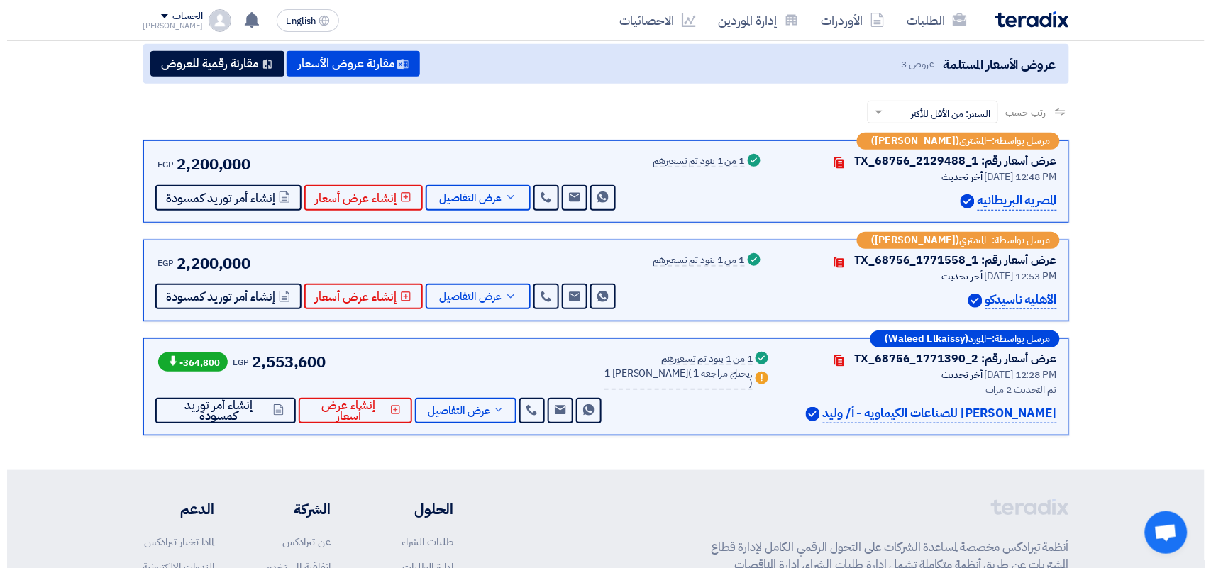
scroll to position [177, 0]
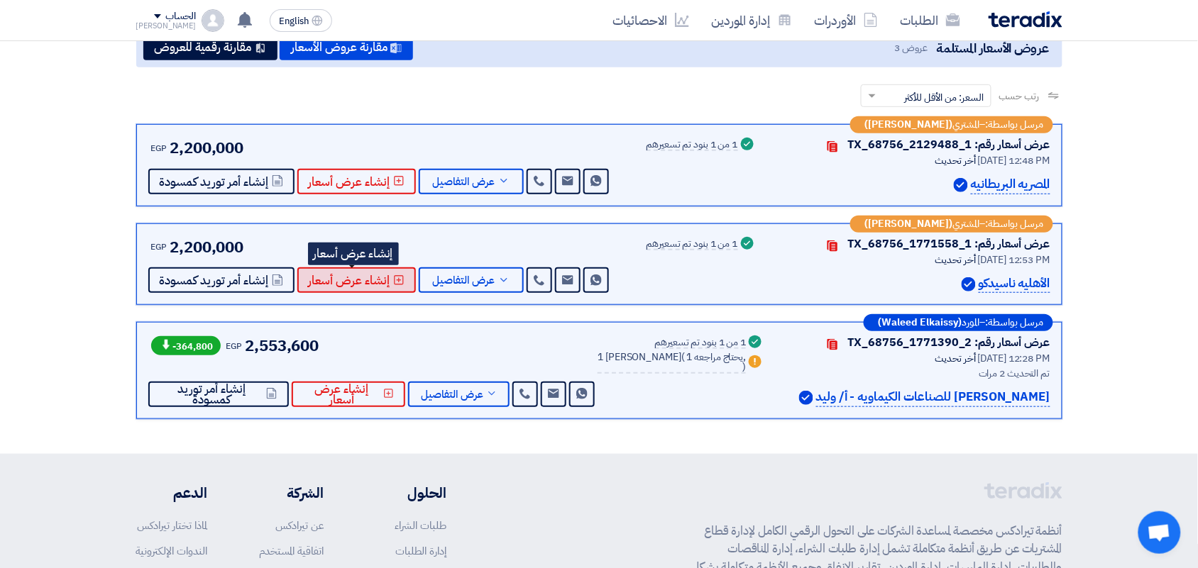
click at [366, 285] on span "إنشاء عرض أسعار" at bounding box center [350, 280] width 82 height 11
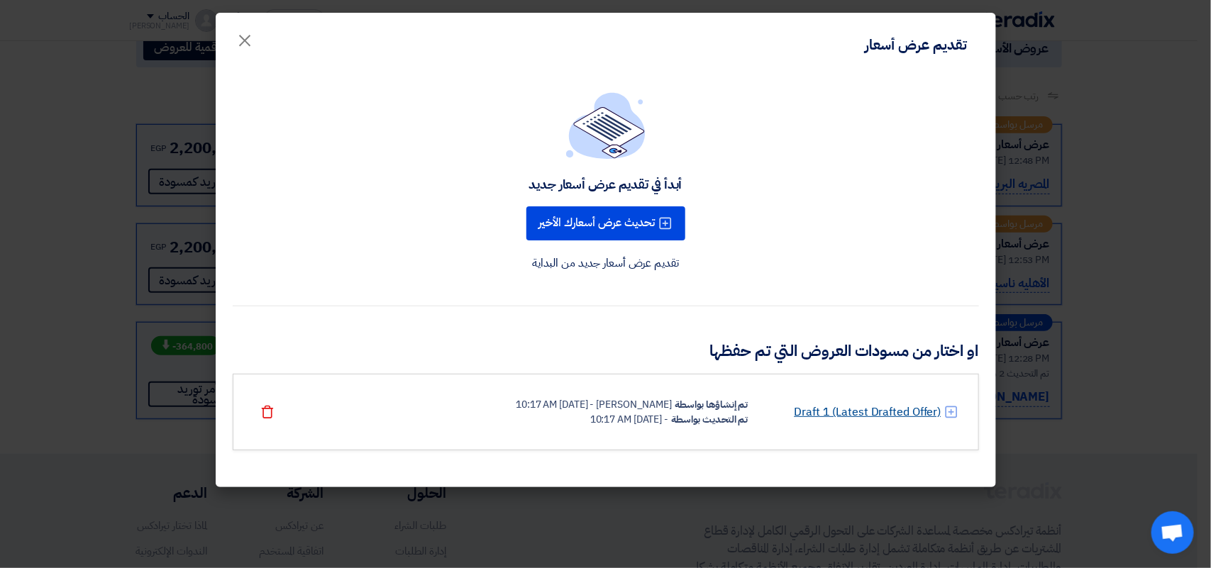
click at [863, 412] on link "Draft 1 (Latest Drafted Offer)" at bounding box center [867, 412] width 147 height 17
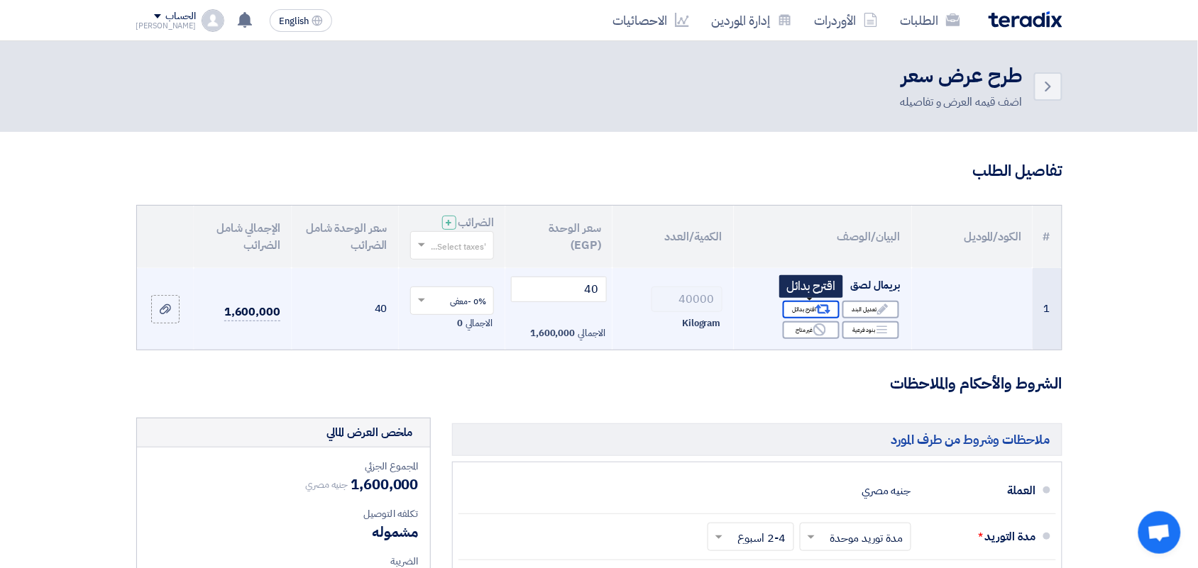
click at [822, 307] on icon "Alternative" at bounding box center [822, 309] width 15 height 15
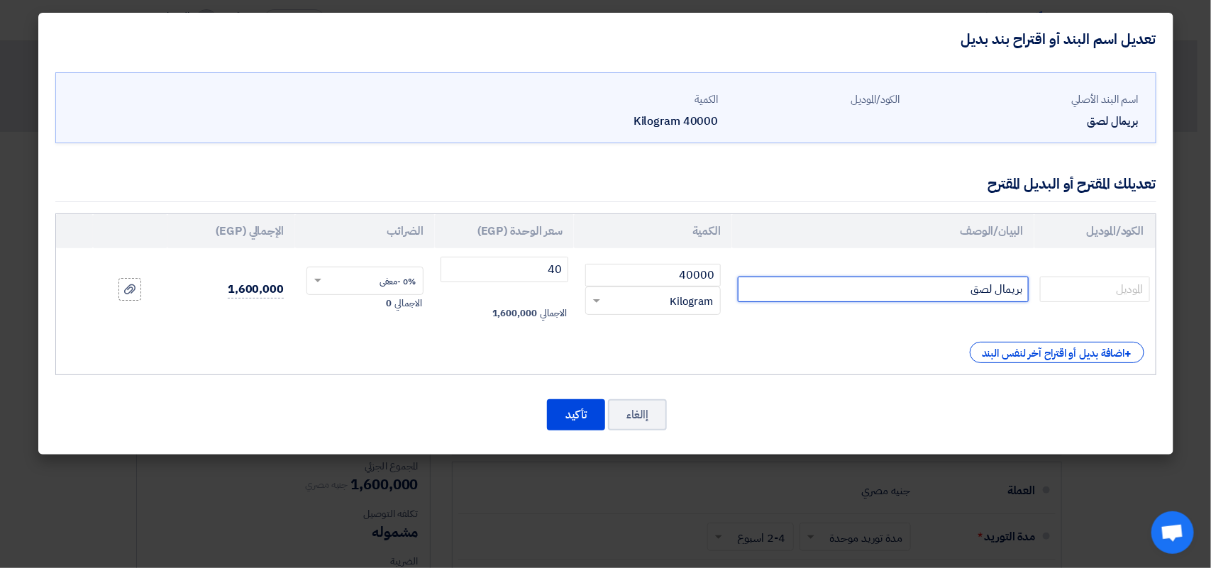
click at [892, 291] on input "بريمال لصق" at bounding box center [883, 290] width 291 height 26
type input "بريمال لصق معدل فى اللزوجه"
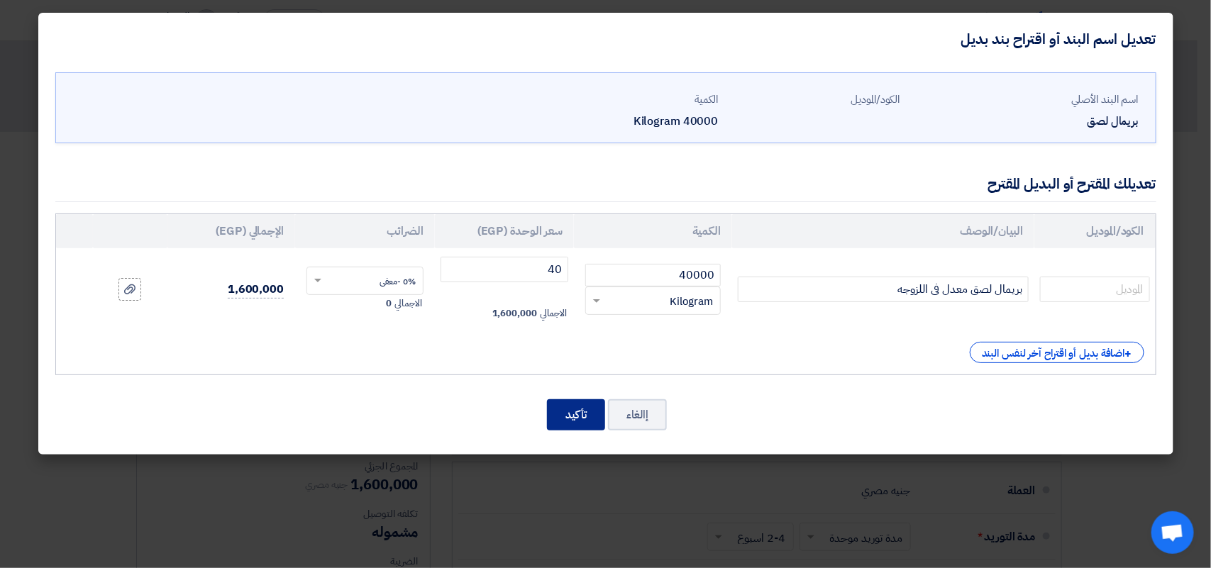
drag, startPoint x: 581, startPoint y: 417, endPoint x: 577, endPoint y: 424, distance: 7.9
click at [581, 416] on button "تأكيد" at bounding box center [576, 415] width 58 height 31
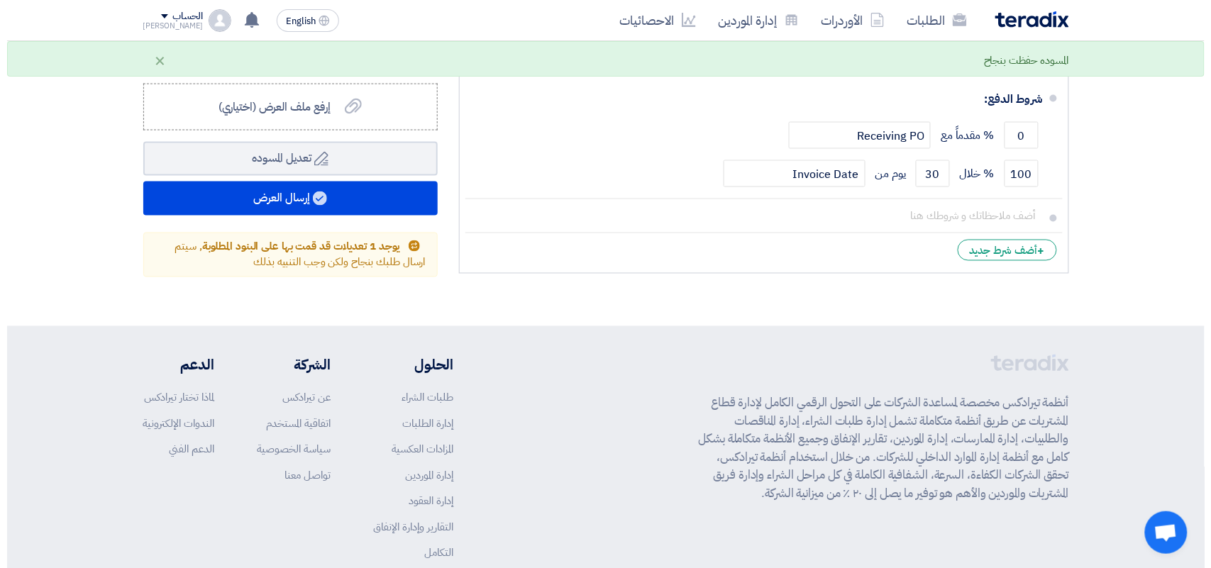
scroll to position [444, 0]
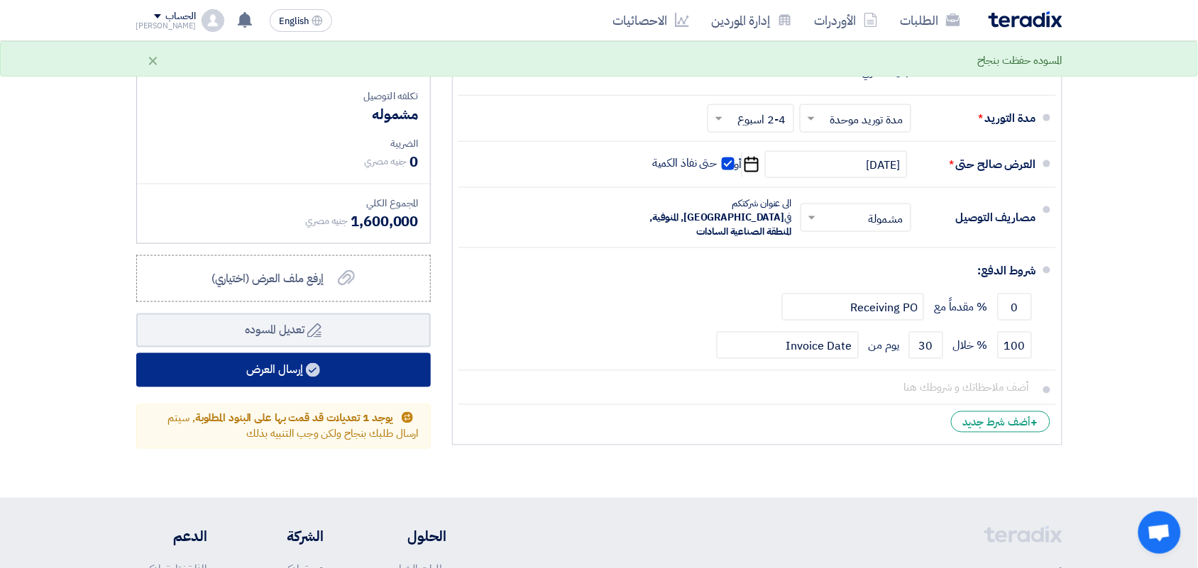
click at [288, 366] on button "إرسال العرض" at bounding box center [283, 370] width 295 height 34
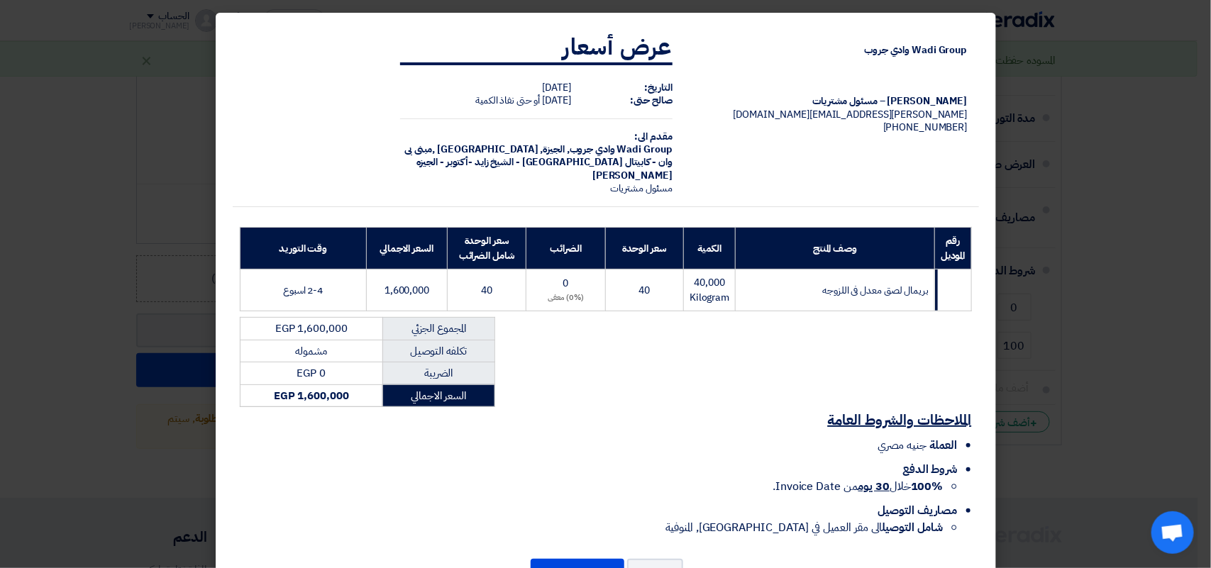
scroll to position [58, 0]
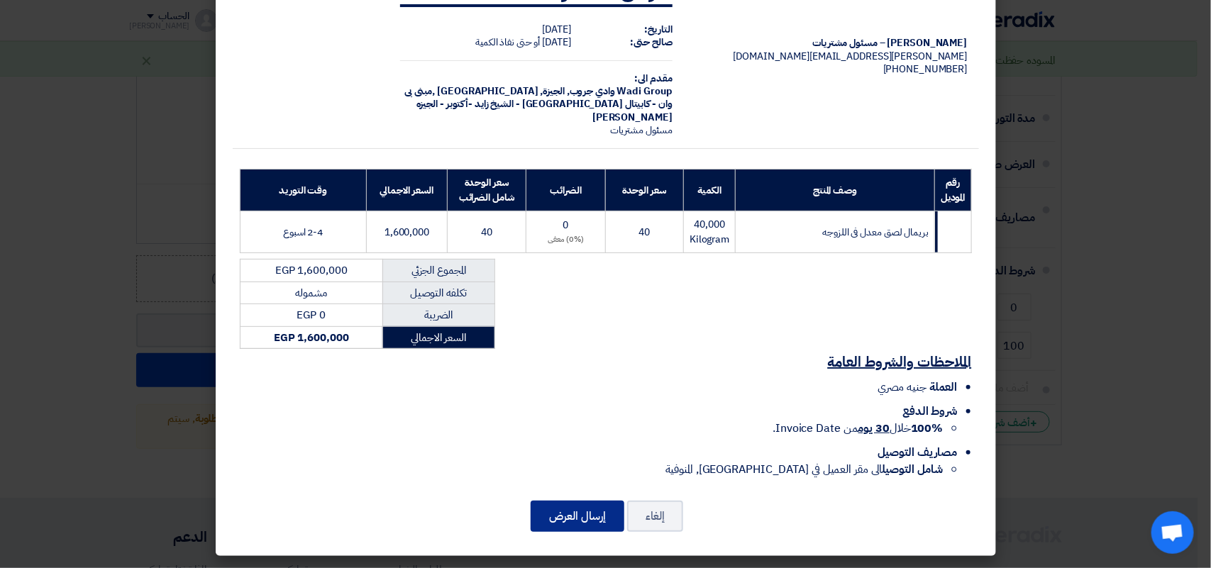
click at [582, 516] on button "إرسال العرض" at bounding box center [578, 516] width 94 height 31
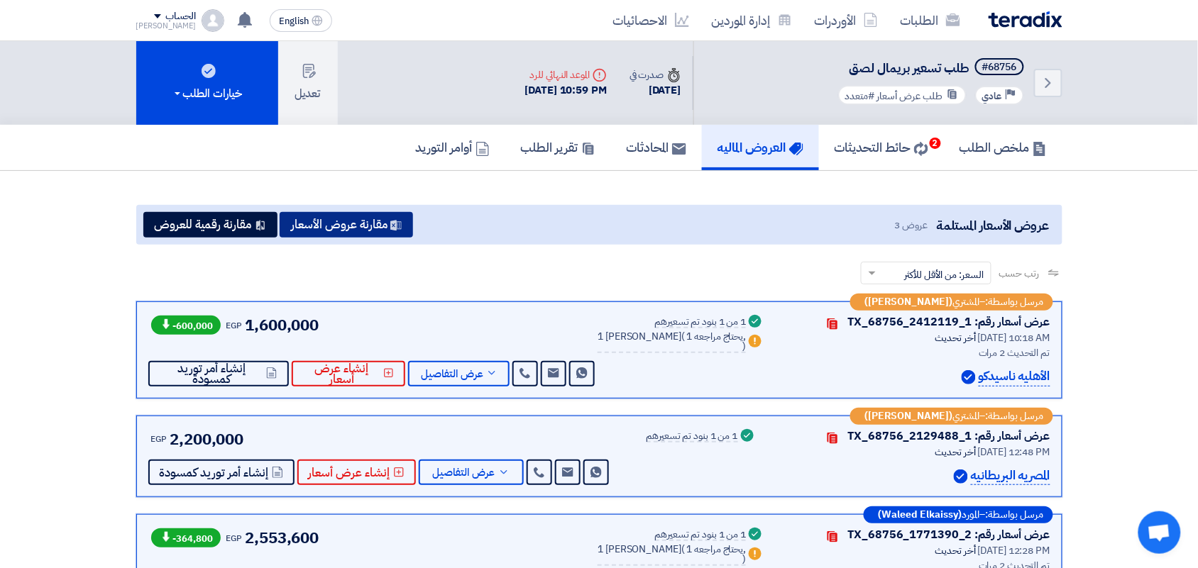
click at [328, 224] on button "مقارنة عروض الأسعار" at bounding box center [346, 225] width 133 height 26
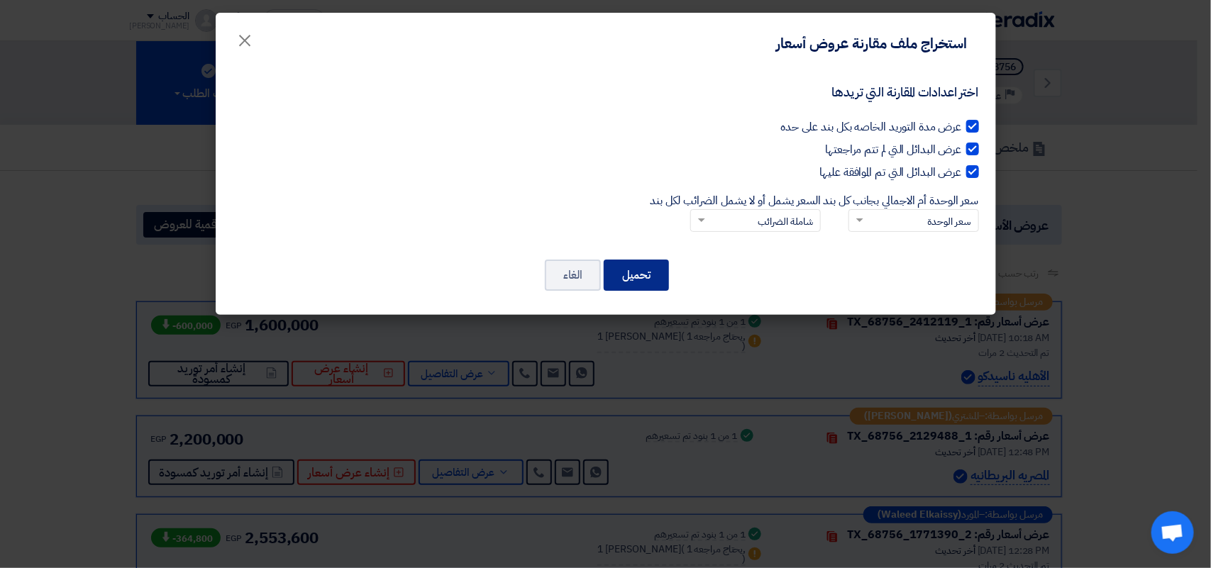
click at [635, 267] on button "تحميل" at bounding box center [636, 275] width 65 height 31
